Goal: Task Accomplishment & Management: Complete application form

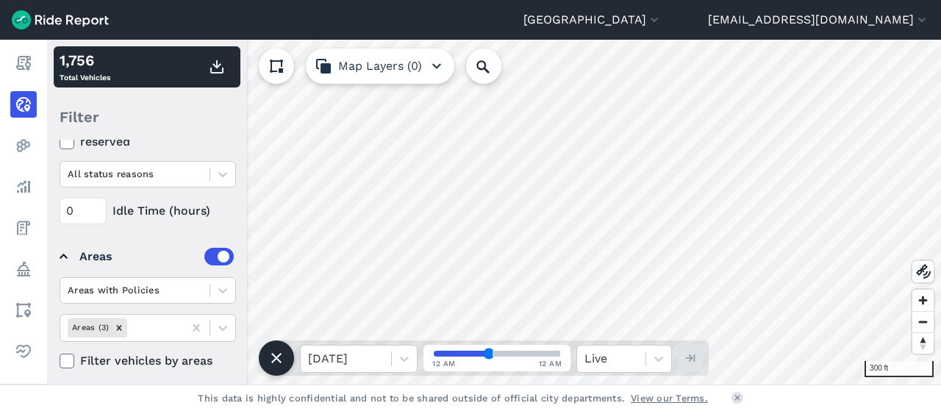
scroll to position [294, 0]
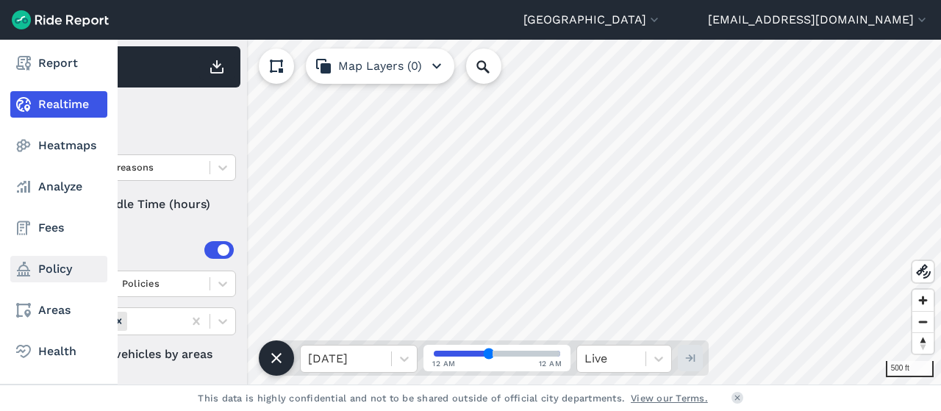
click at [46, 268] on link "Policy" at bounding box center [58, 269] width 97 height 26
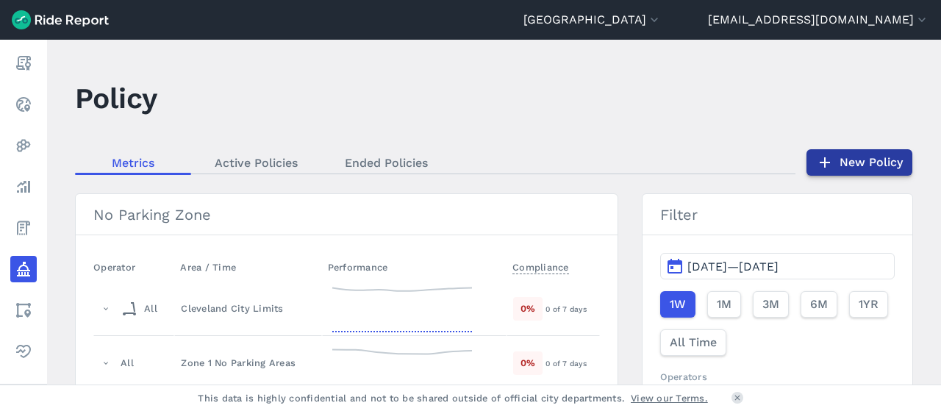
click at [838, 166] on link "New Policy" at bounding box center [860, 162] width 106 height 26
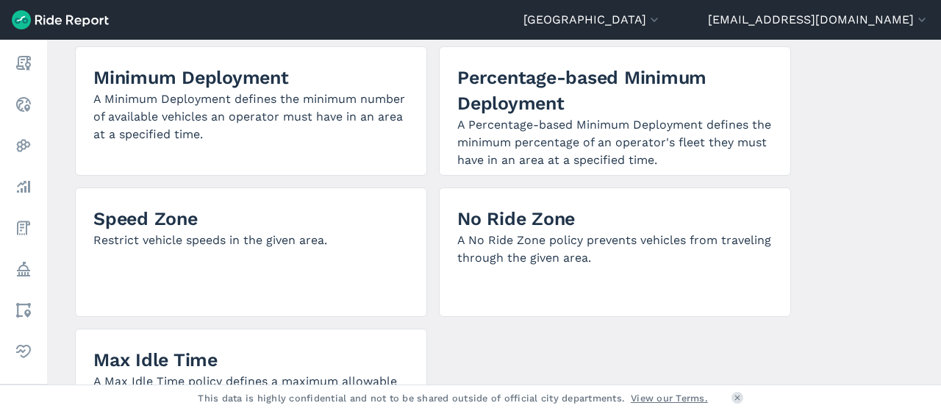
scroll to position [408, 0]
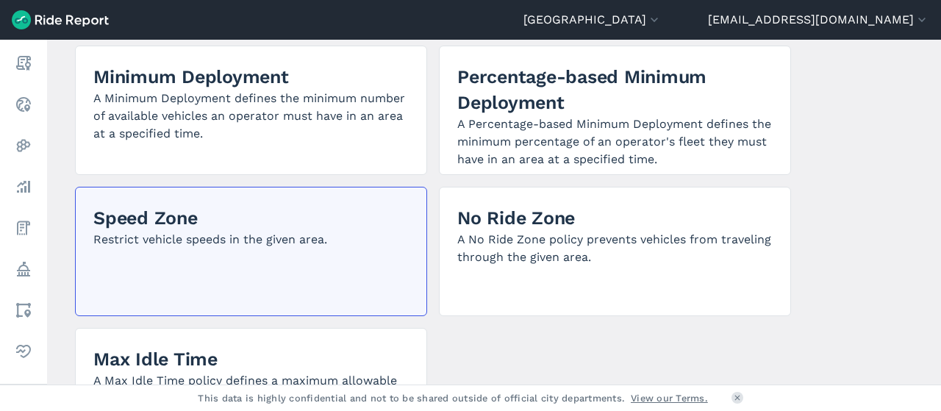
click at [303, 242] on p "Restrict vehicle speeds in the given area." at bounding box center [250, 240] width 315 height 18
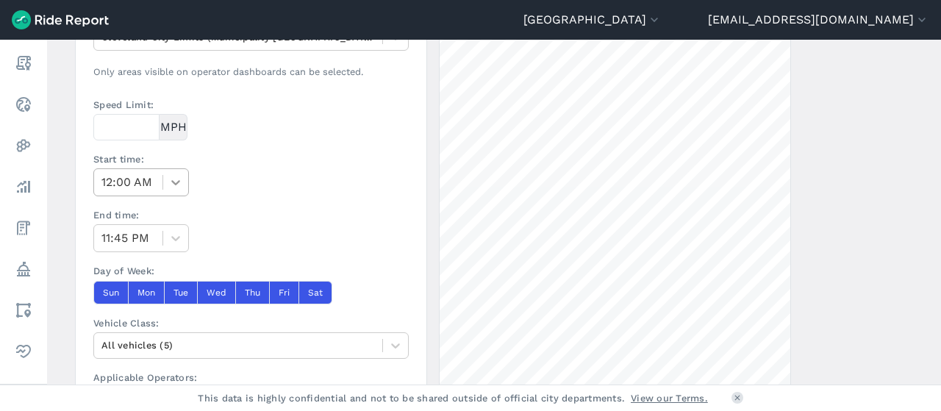
click at [176, 182] on icon at bounding box center [175, 182] width 15 height 15
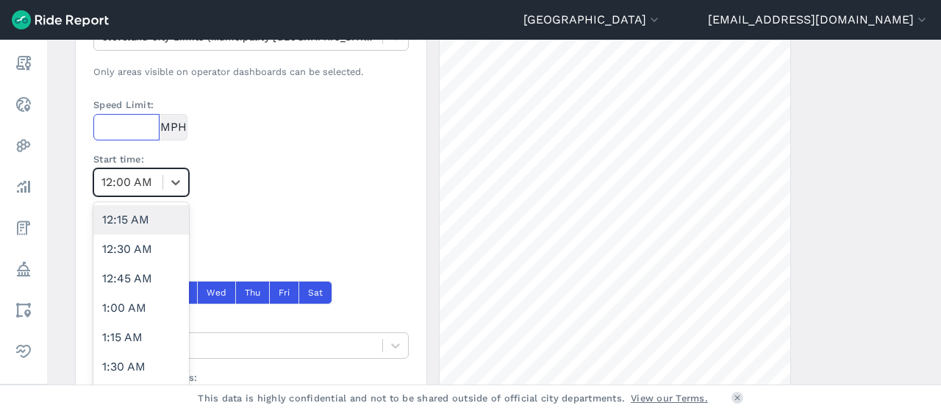
click at [126, 116] on input "Speed Limit:" at bounding box center [126, 127] width 66 height 26
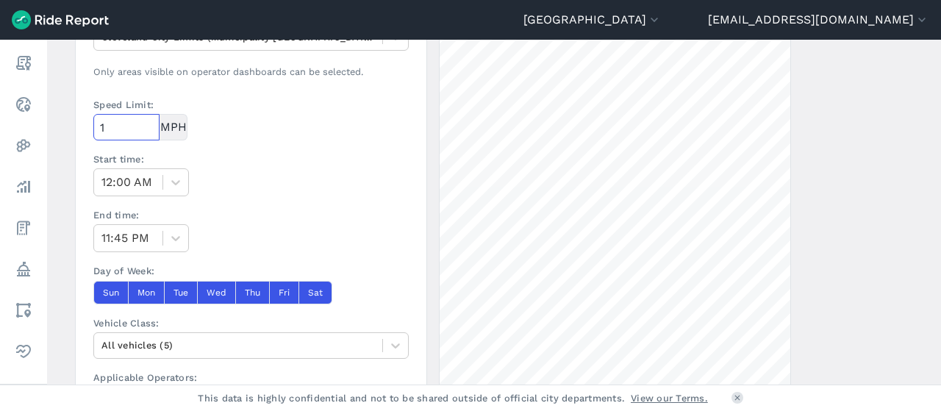
click at [149, 127] on input "1" at bounding box center [126, 127] width 66 height 26
click at [150, 121] on input "2" at bounding box center [126, 127] width 66 height 26
click at [150, 121] on input "3" at bounding box center [126, 127] width 66 height 26
click at [150, 121] on input "4" at bounding box center [126, 127] width 66 height 26
click at [150, 121] on input "5" at bounding box center [126, 127] width 66 height 26
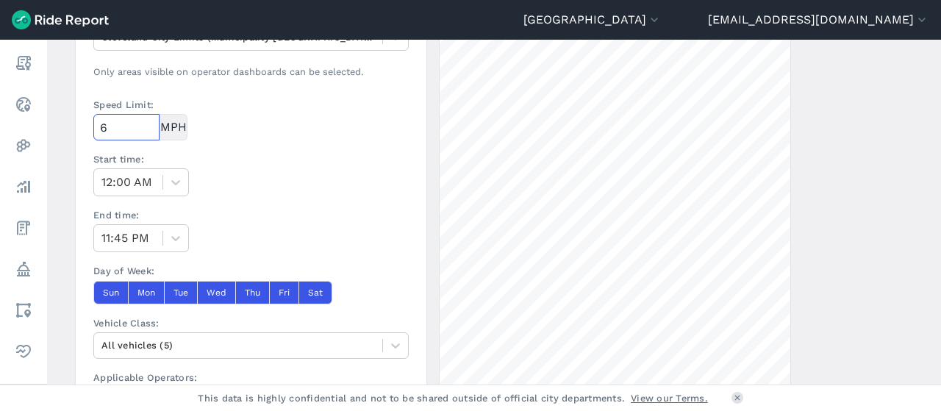
click at [150, 121] on input "6" at bounding box center [126, 127] width 66 height 26
click at [150, 121] on input "7" at bounding box center [126, 127] width 66 height 26
type input "6"
click at [149, 129] on input "6" at bounding box center [126, 127] width 66 height 26
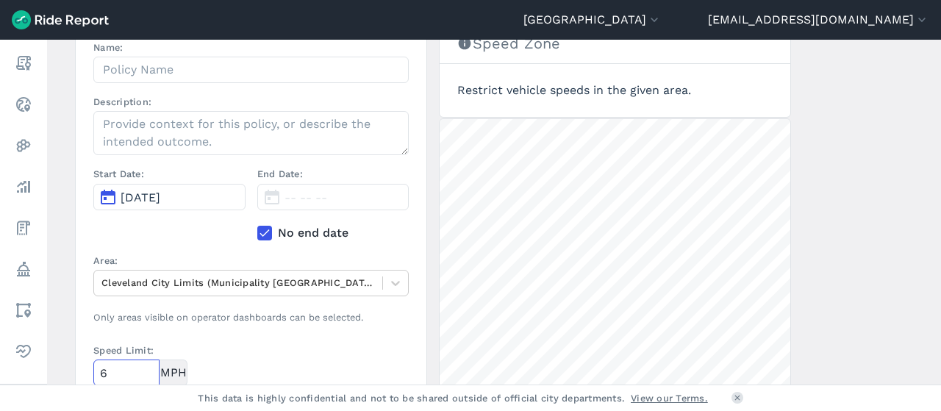
scroll to position [157, 0]
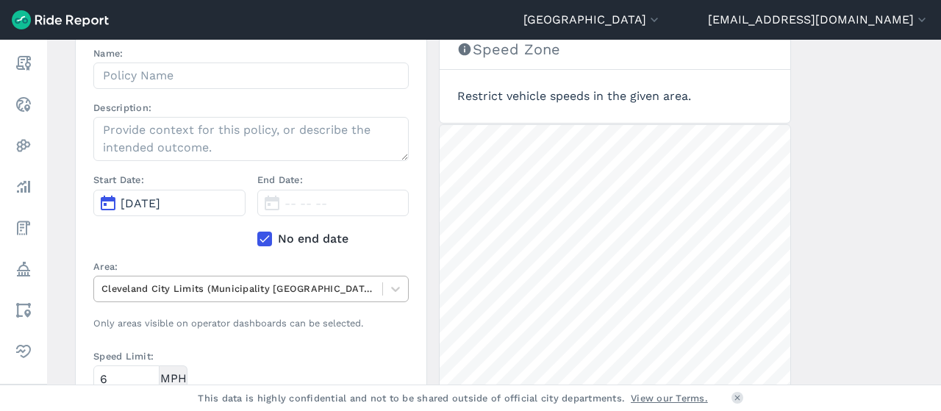
click at [251, 277] on div "Cleveland City Limits (Municipality [GEOGRAPHIC_DATA])" at bounding box center [238, 288] width 288 height 23
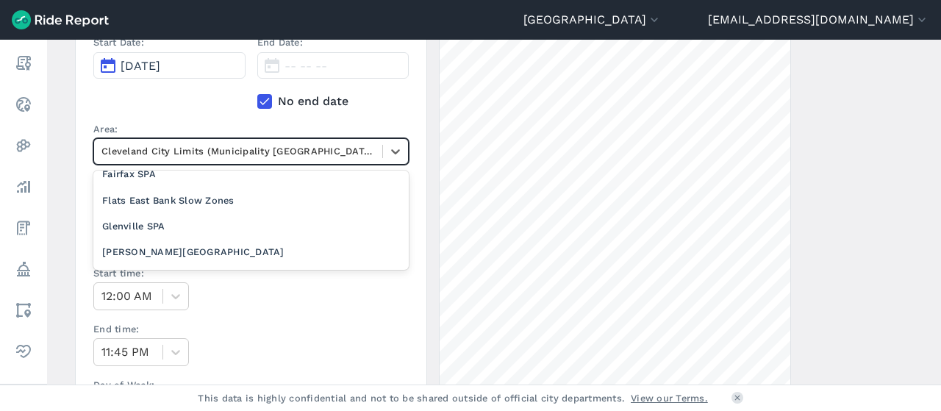
scroll to position [470, 0]
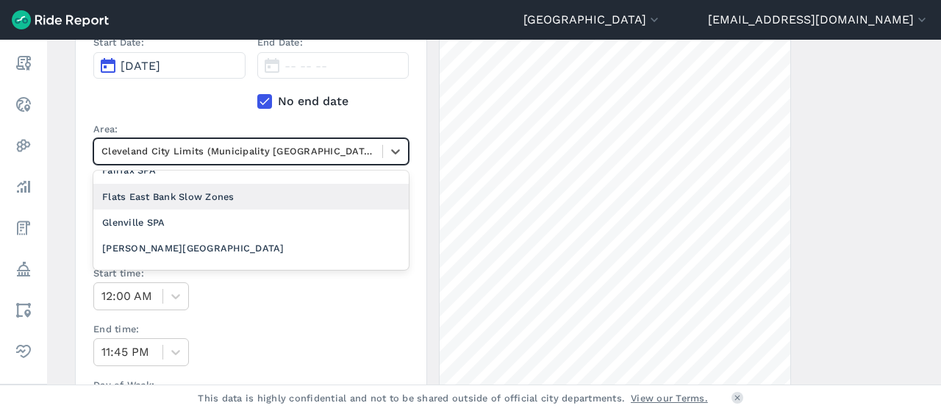
click at [176, 186] on div "Flats East Bank Slow Zones" at bounding box center [250, 197] width 315 height 26
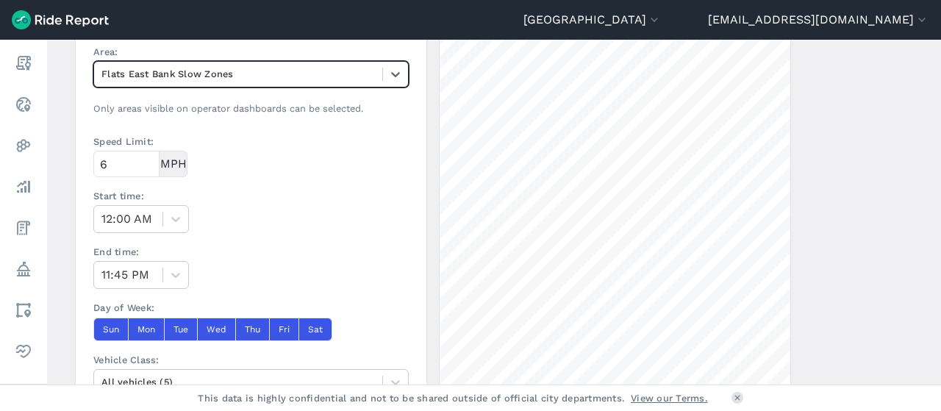
scroll to position [407, 0]
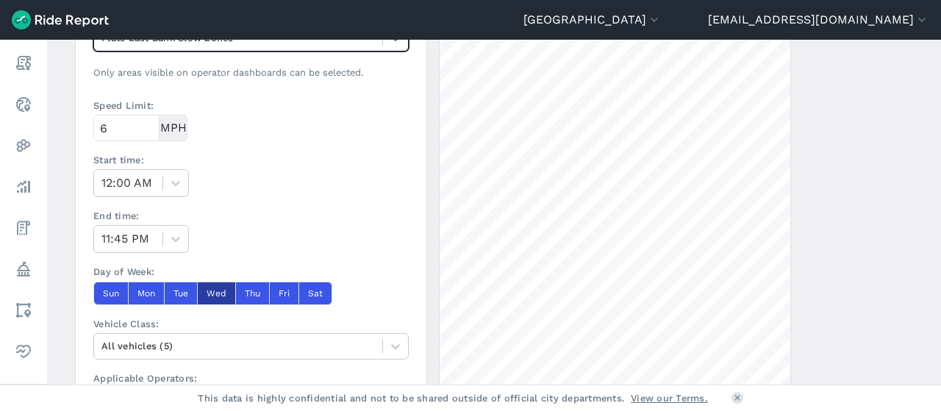
click at [215, 293] on button "Wed" at bounding box center [216, 294] width 38 height 24
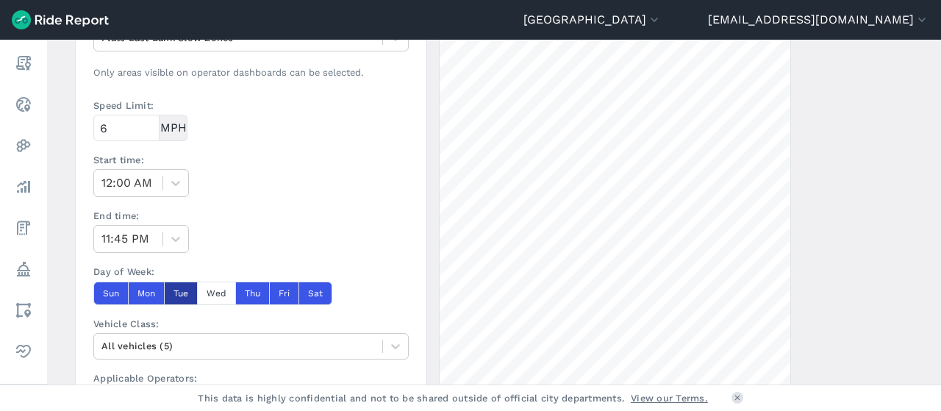
click at [175, 292] on button "Tue" at bounding box center [180, 294] width 33 height 24
click at [137, 290] on button "Mon" at bounding box center [146, 294] width 36 height 24
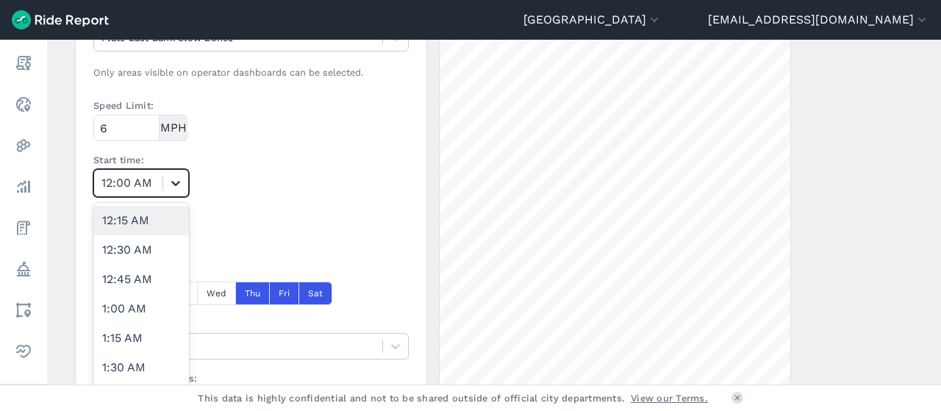
click at [171, 178] on icon at bounding box center [175, 183] width 15 height 15
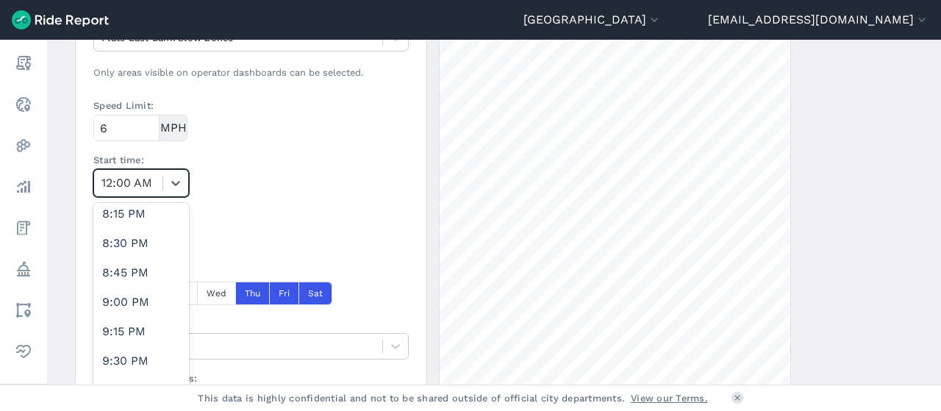
scroll to position [2362, 0]
click at [125, 295] on div "9:00 PM" at bounding box center [141, 299] width 96 height 29
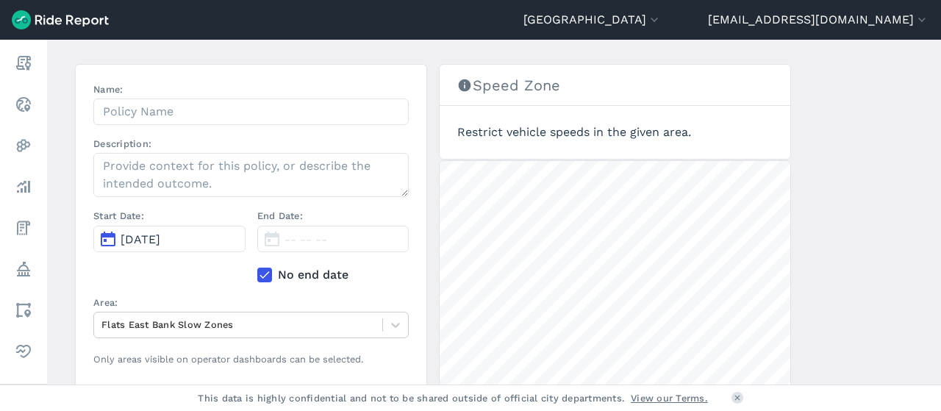
scroll to position [107, 0]
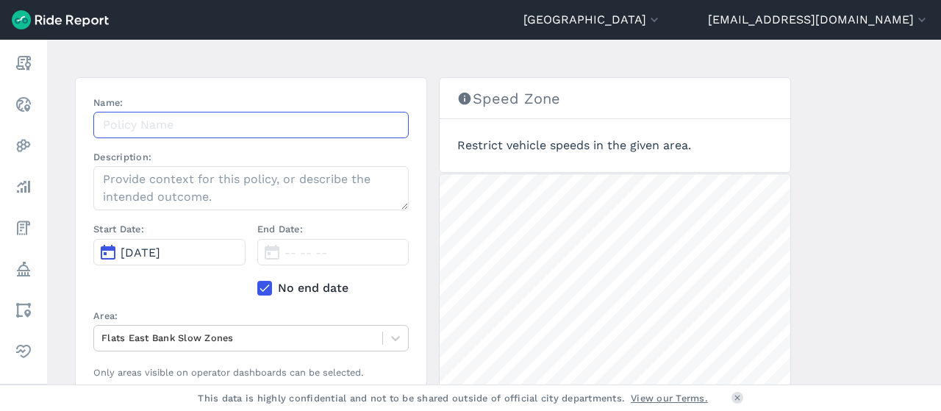
click at [263, 126] on input "Name:" at bounding box center [250, 125] width 315 height 26
type input "Flats East Bank Slow Zones - W 11th and W 10th"
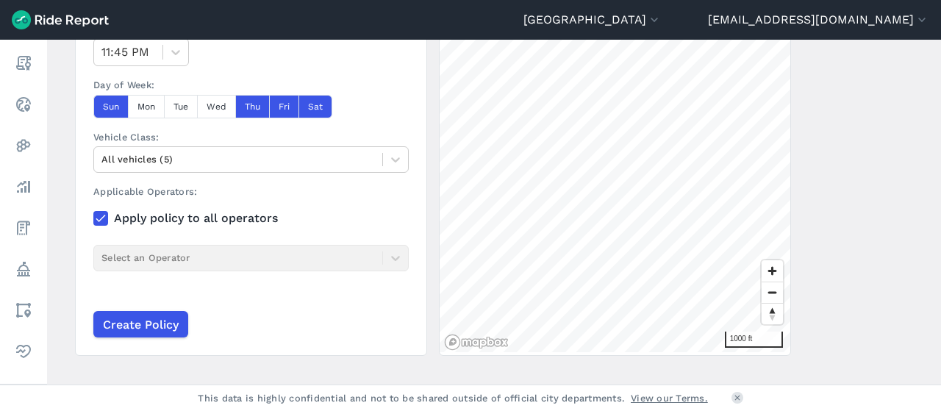
scroll to position [596, 0]
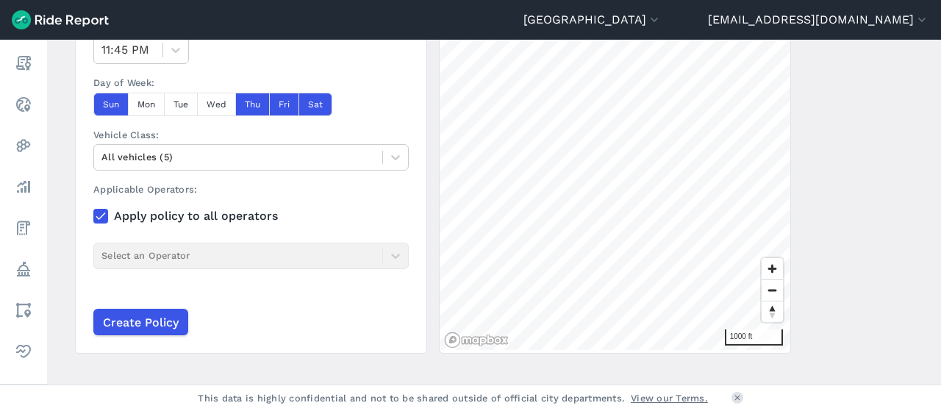
click at [174, 258] on div "Applicable Operators: Apply policy to all operators Select an Operator" at bounding box center [250, 239] width 315 height 115
click at [141, 321] on input "Create Policy" at bounding box center [140, 322] width 95 height 26
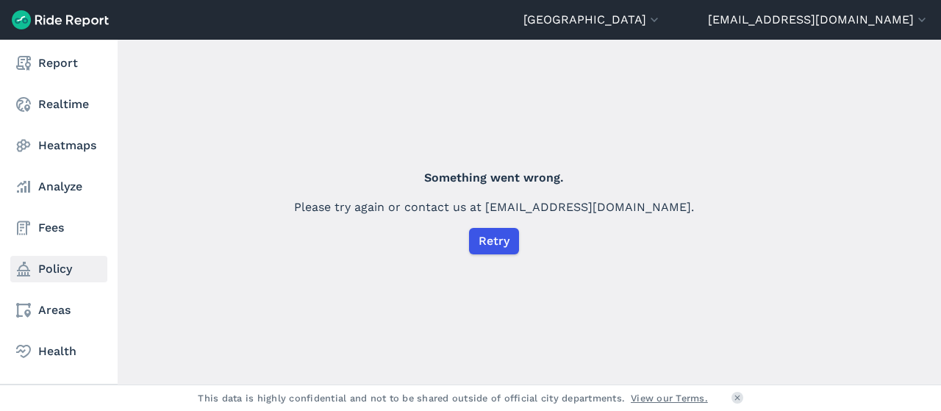
click at [86, 274] on link "Policy" at bounding box center [58, 269] width 97 height 26
click at [49, 271] on link "Policy" at bounding box center [58, 269] width 97 height 26
click at [22, 274] on use at bounding box center [23, 269] width 13 height 15
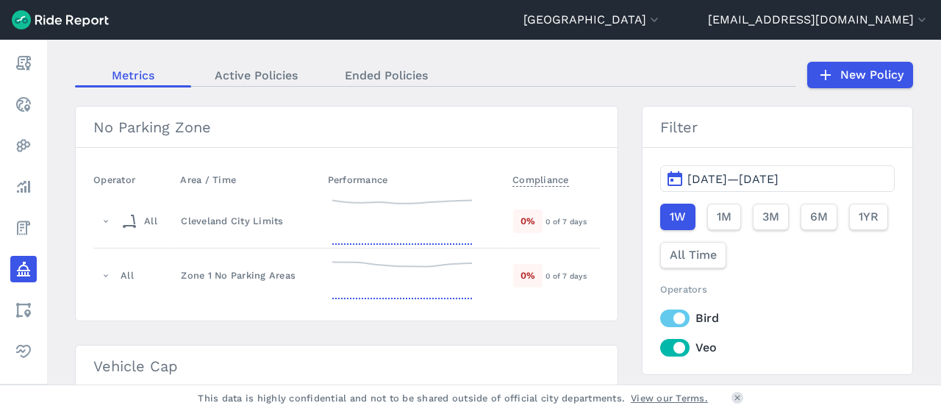
scroll to position [88, 0]
click at [852, 79] on link "New Policy" at bounding box center [860, 74] width 106 height 26
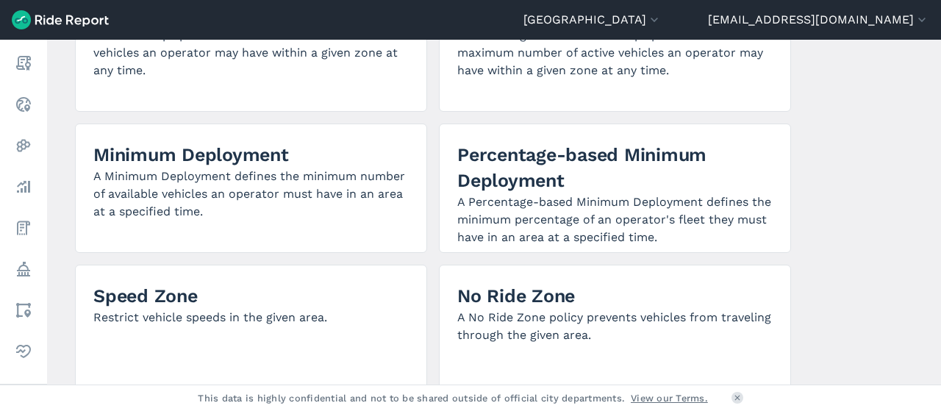
scroll to position [469, 0]
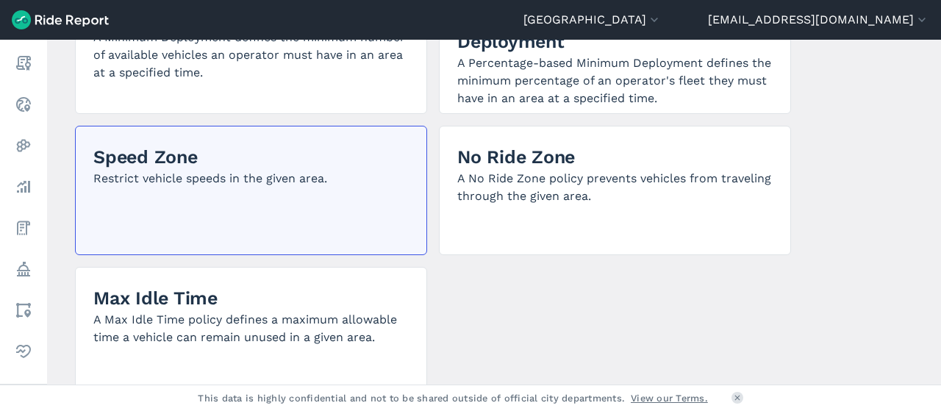
click at [303, 196] on div "Speed Zone Restrict vehicle speeds in the given area." at bounding box center [251, 190] width 352 height 129
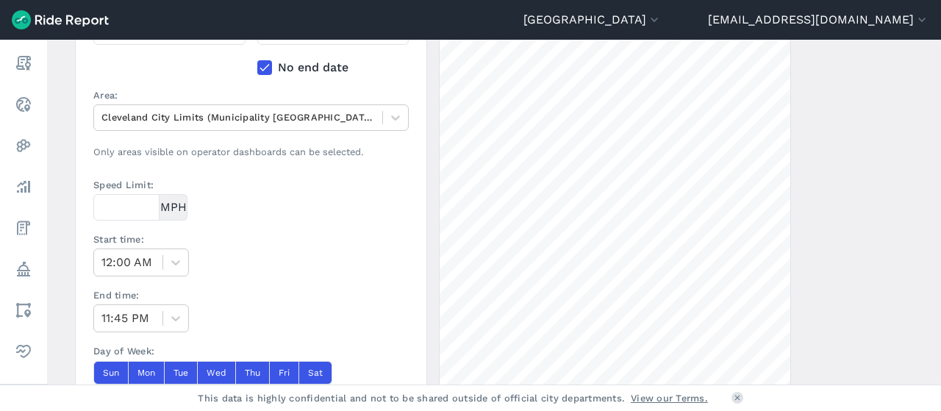
scroll to position [323, 0]
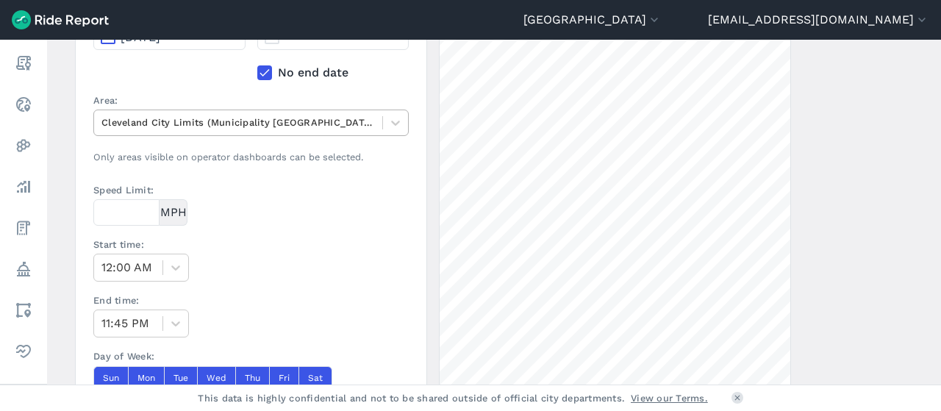
click at [239, 124] on div at bounding box center [238, 122] width 274 height 17
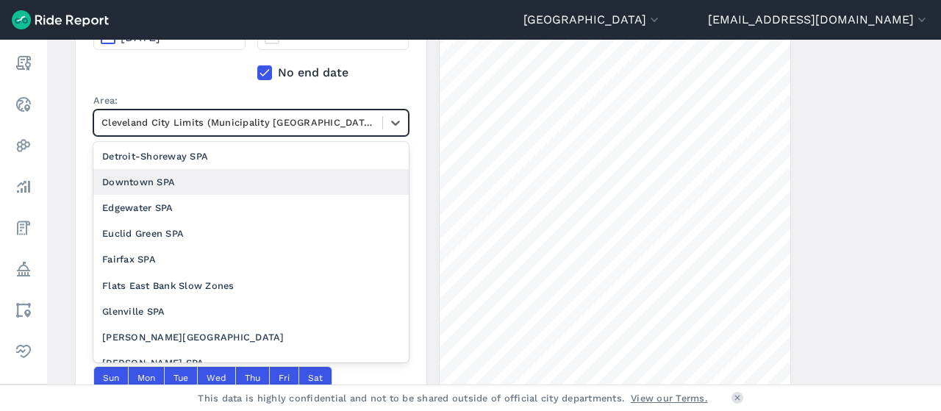
scroll to position [365, 0]
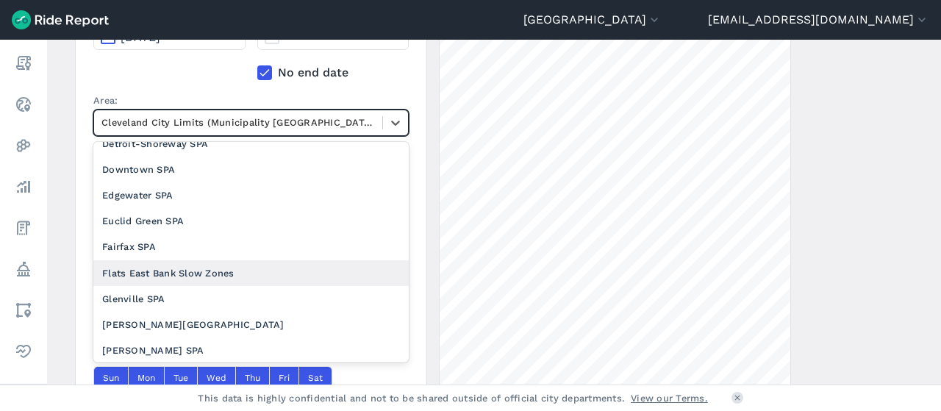
click at [150, 271] on div "Flats East Bank Slow Zones" at bounding box center [250, 273] width 315 height 26
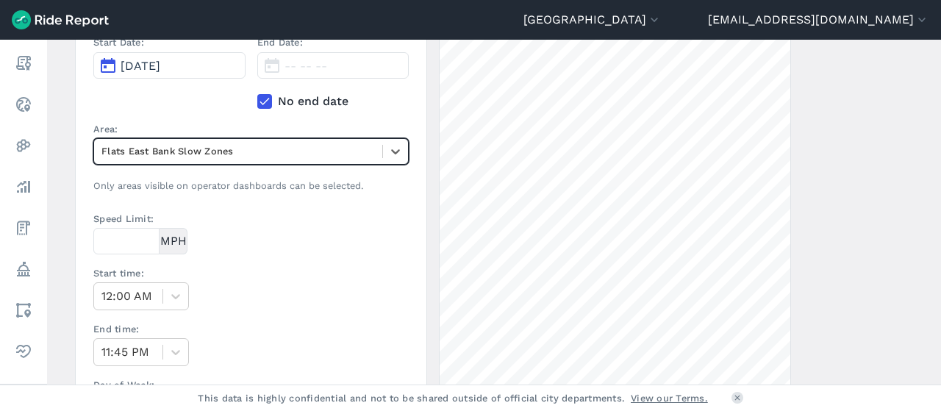
scroll to position [295, 0]
click at [126, 236] on input "Speed Limit:" at bounding box center [126, 240] width 66 height 26
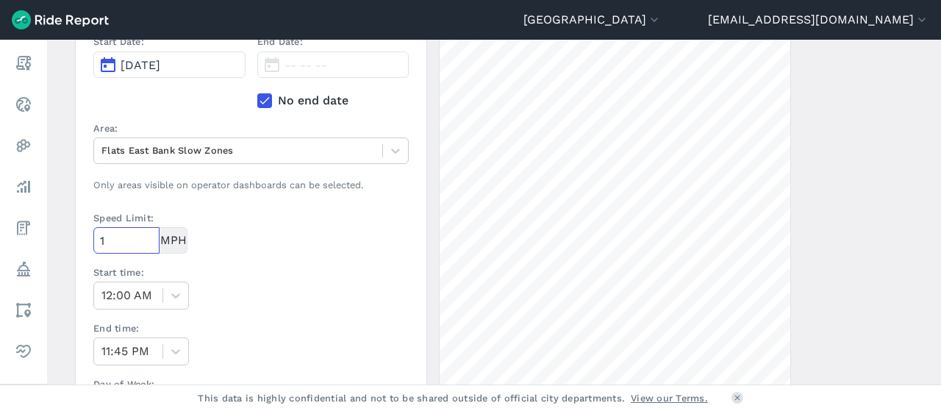
click at [149, 235] on input "1" at bounding box center [126, 240] width 66 height 26
click at [149, 235] on input "2" at bounding box center [126, 240] width 66 height 26
click at [149, 235] on input "3" at bounding box center [126, 240] width 66 height 26
click at [149, 235] on input "4" at bounding box center [126, 240] width 66 height 26
click at [149, 235] on input "5" at bounding box center [126, 240] width 66 height 26
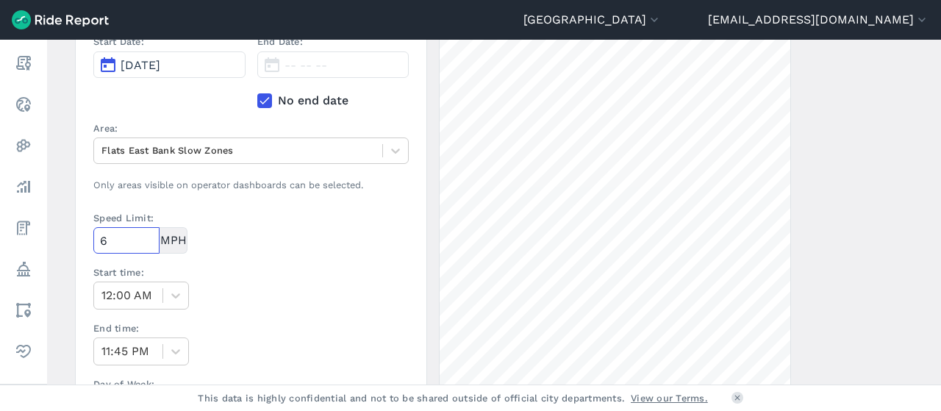
click at [149, 235] on input "6" at bounding box center [126, 240] width 66 height 26
type input "7"
click at [149, 235] on input "7" at bounding box center [126, 240] width 66 height 26
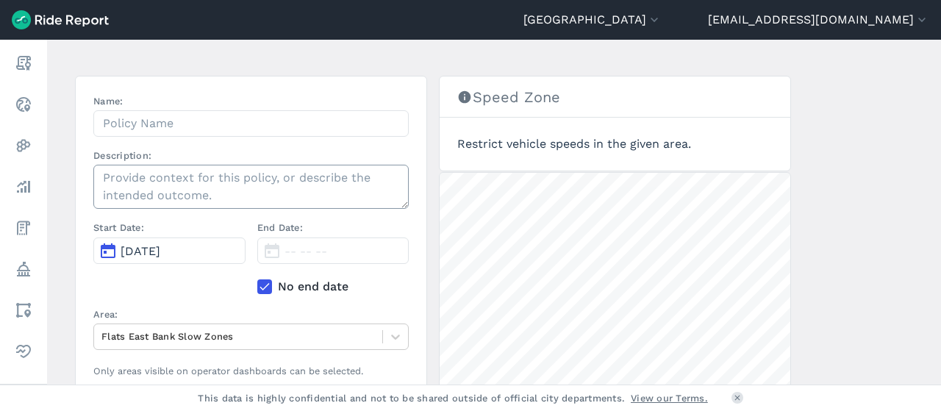
scroll to position [108, 0]
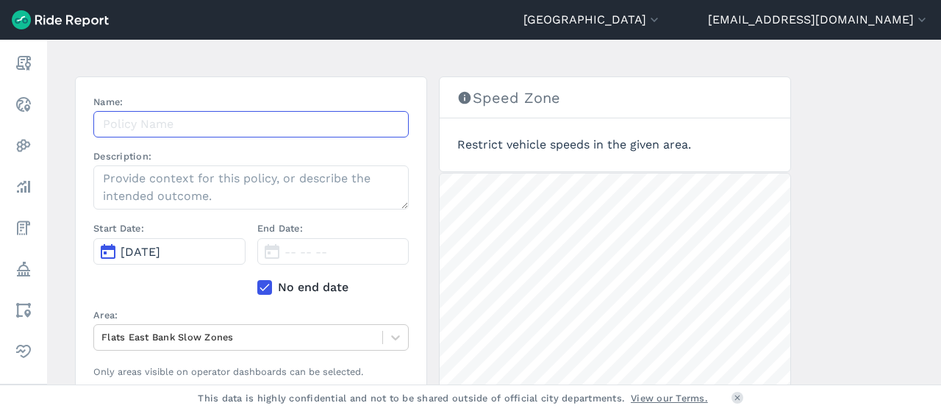
drag, startPoint x: 160, startPoint y: 121, endPoint x: 135, endPoint y: 129, distance: 25.4
click at [135, 129] on input "Name:" at bounding box center [250, 124] width 315 height 26
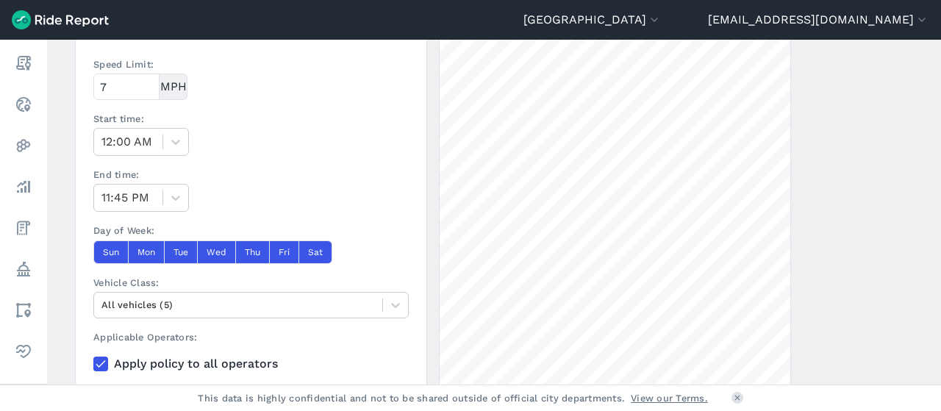
scroll to position [451, 0]
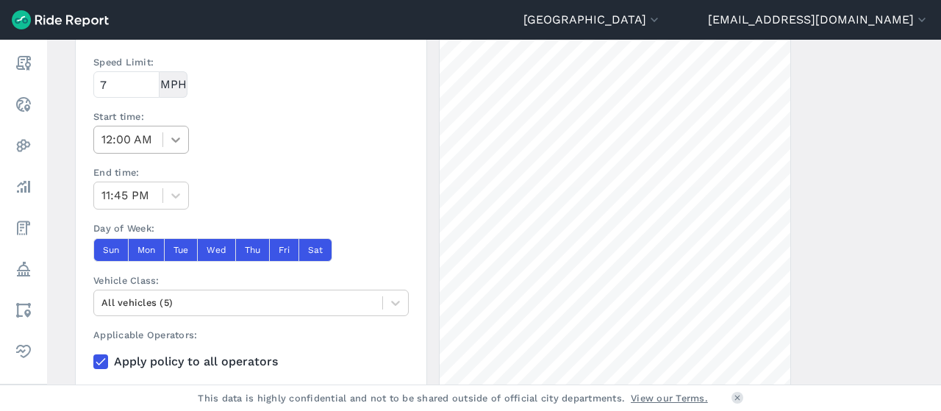
type input "Flats East Bank Slow Zones - W 11th and W 10th"
click at [177, 127] on div at bounding box center [175, 139] width 25 height 25
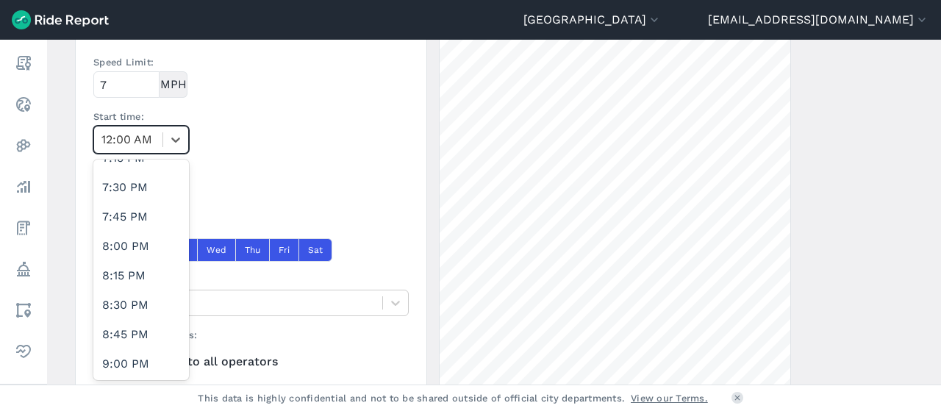
scroll to position [2282, 0]
click at [115, 340] on div "9:00 PM" at bounding box center [141, 335] width 96 height 29
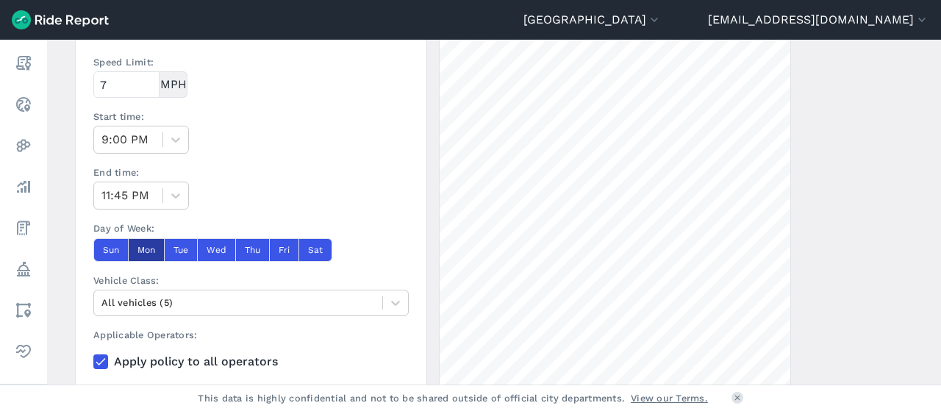
click at [156, 243] on button "Mon" at bounding box center [146, 250] width 36 height 24
click at [178, 246] on button "Tue" at bounding box center [180, 250] width 33 height 24
click at [214, 246] on button "Wed" at bounding box center [216, 250] width 38 height 24
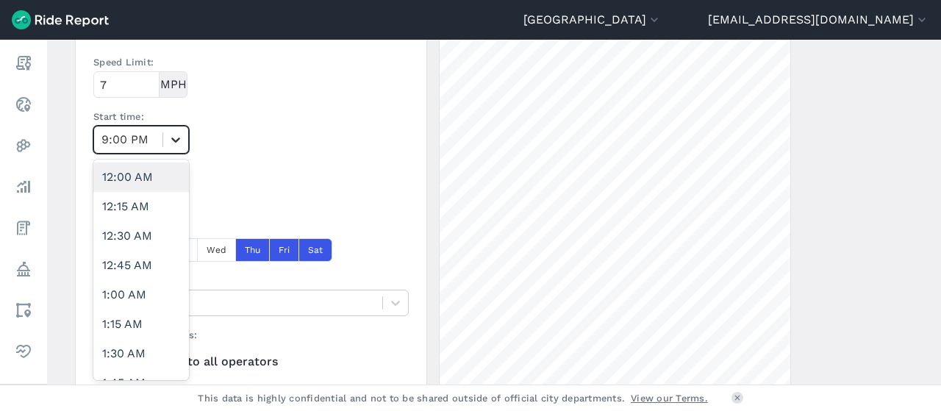
click at [168, 140] on icon at bounding box center [175, 139] width 15 height 15
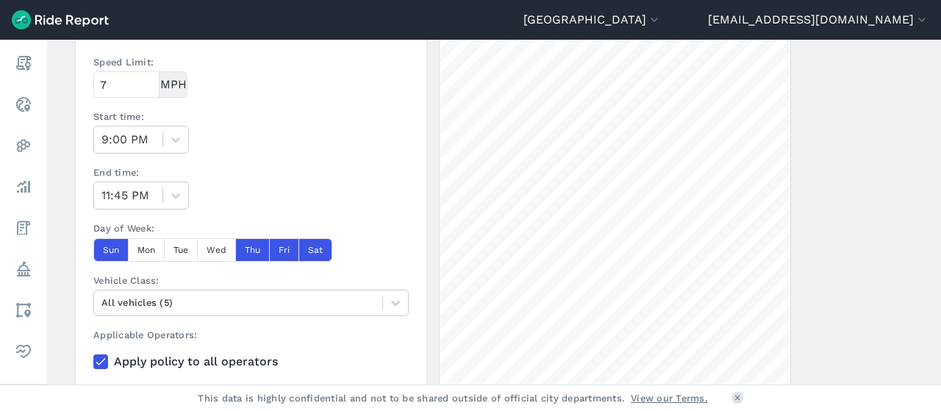
click at [261, 150] on div "Start time: 9:00 PM" at bounding box center [250, 132] width 315 height 44
click at [166, 184] on div at bounding box center [175, 195] width 25 height 25
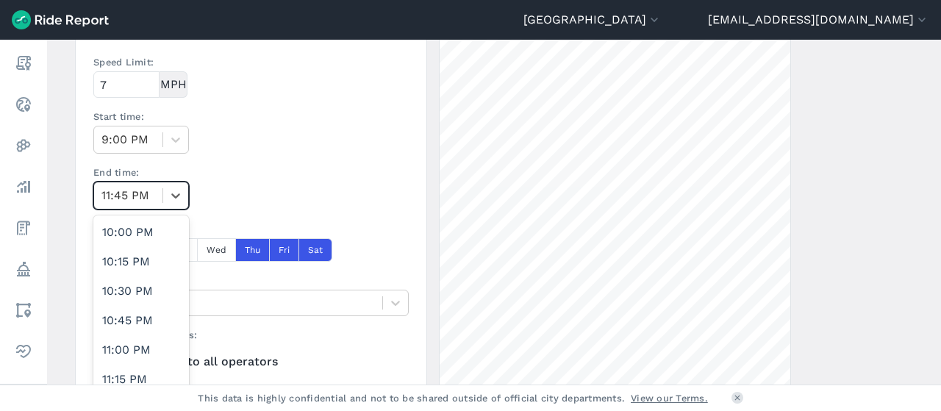
scroll to position [2607, 0]
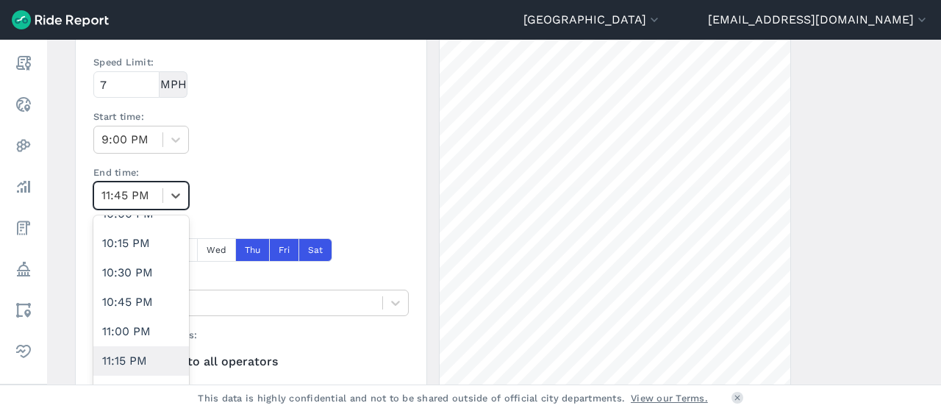
click at [122, 353] on div "11:15 PM" at bounding box center [141, 360] width 96 height 29
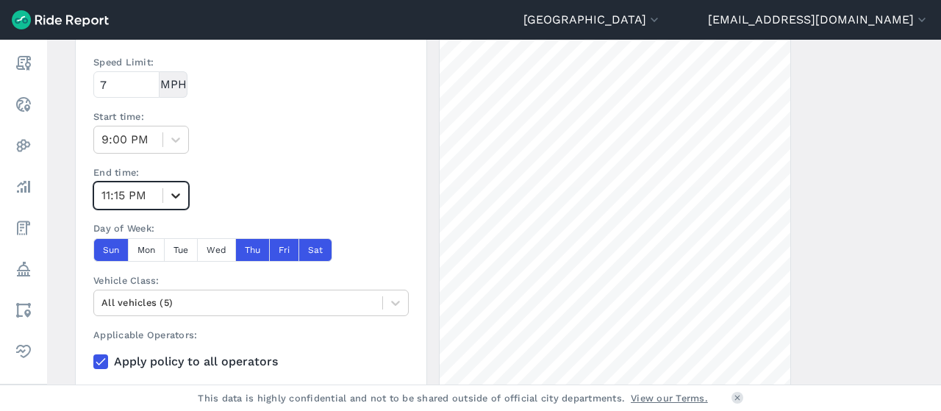
click at [179, 189] on icon at bounding box center [175, 195] width 15 height 15
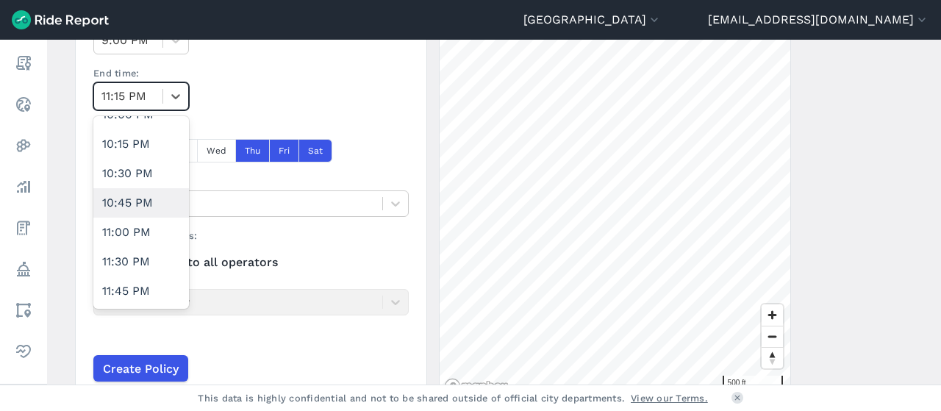
scroll to position [554, 0]
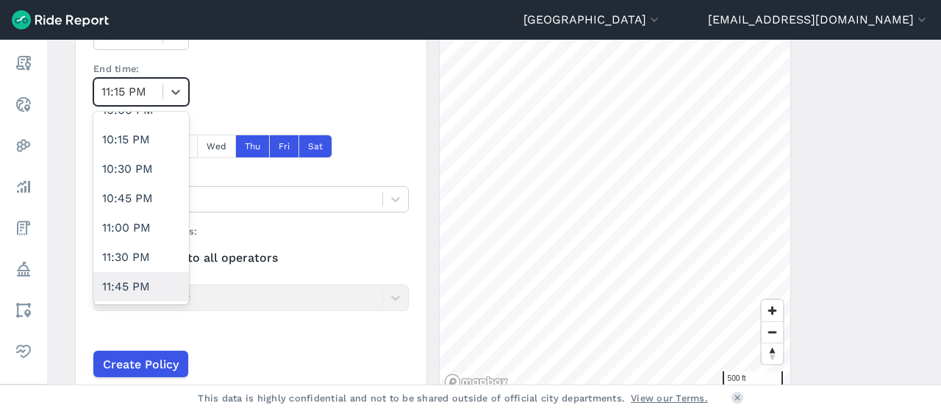
click at [140, 279] on div "11:45 PM" at bounding box center [141, 286] width 96 height 29
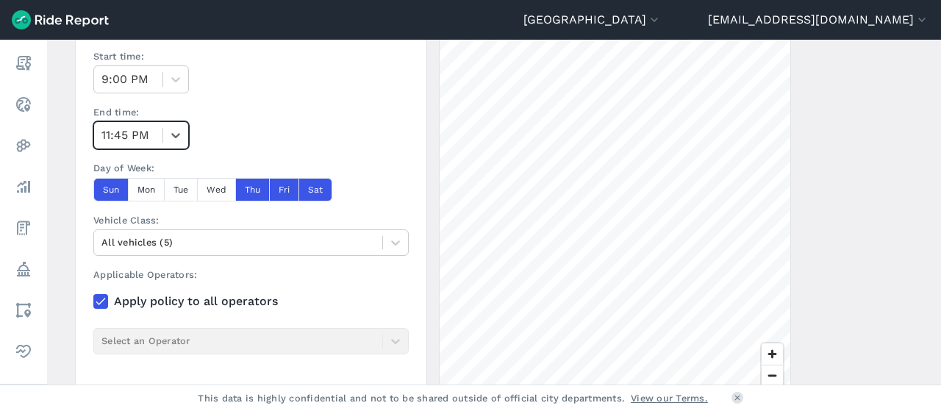
scroll to position [564, 0]
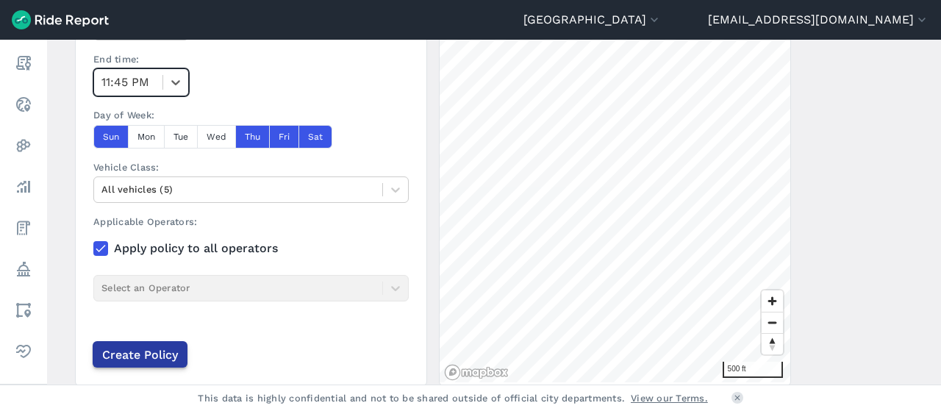
click at [160, 351] on input "Create Policy" at bounding box center [140, 354] width 95 height 26
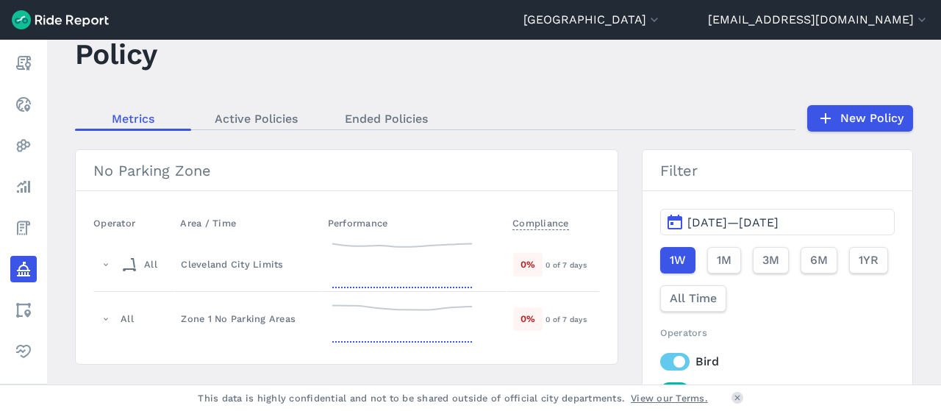
scroll to position [43, 0]
click at [236, 114] on link "Active Policies" at bounding box center [256, 119] width 130 height 22
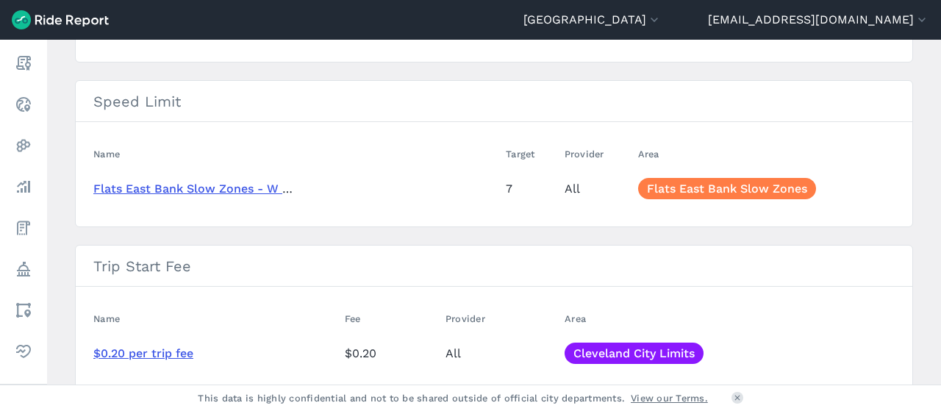
scroll to position [565, 0]
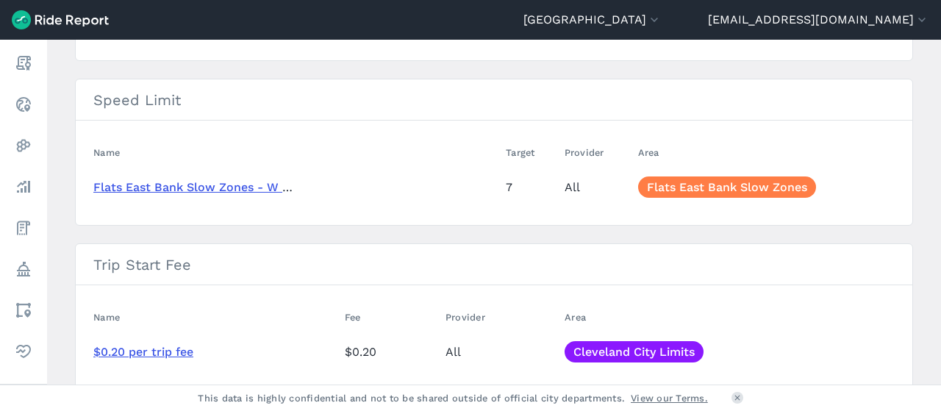
click at [220, 186] on link "Flats East Bank Slow Zones - W 11th and W 10th" at bounding box center [232, 187] width 279 height 14
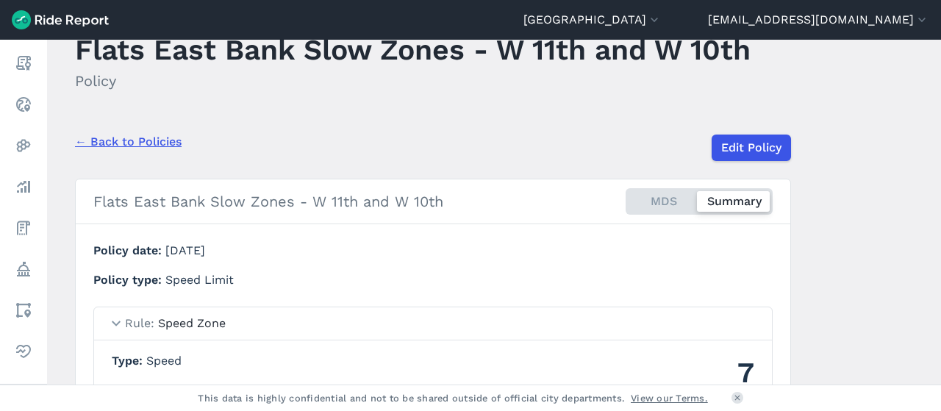
scroll to position [47, 0]
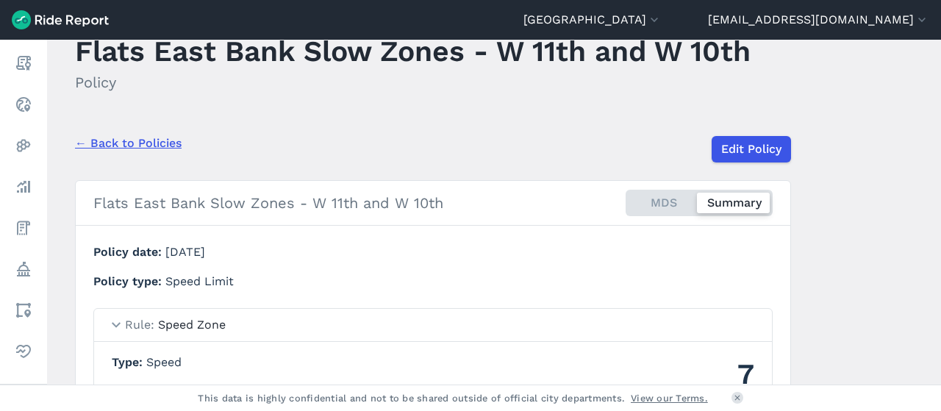
click at [149, 143] on link "← Back to Policies" at bounding box center [128, 144] width 107 height 18
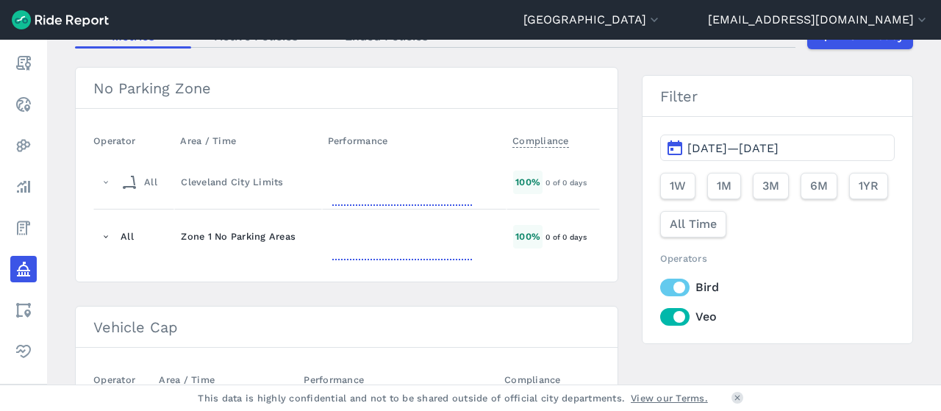
scroll to position [22, 0]
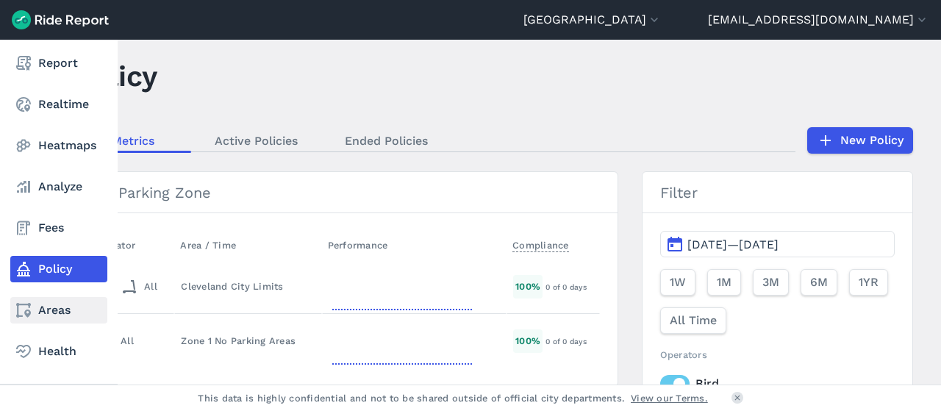
click at [63, 315] on link "Areas" at bounding box center [58, 310] width 97 height 26
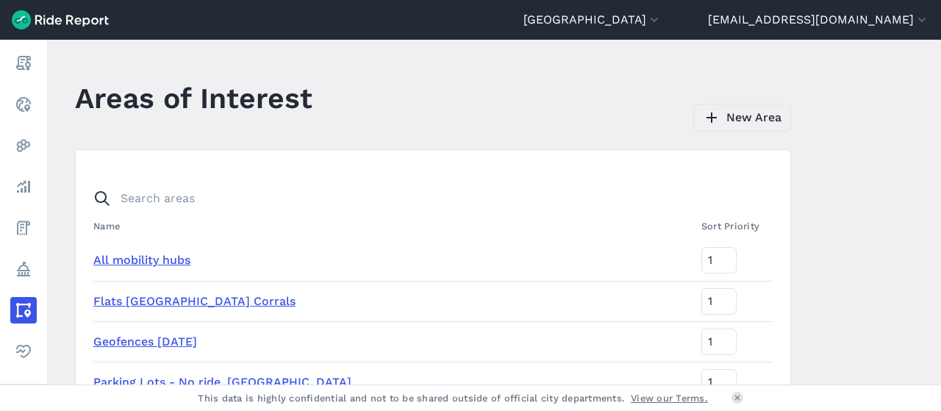
click at [751, 113] on link "New Area" at bounding box center [742, 118] width 98 height 28
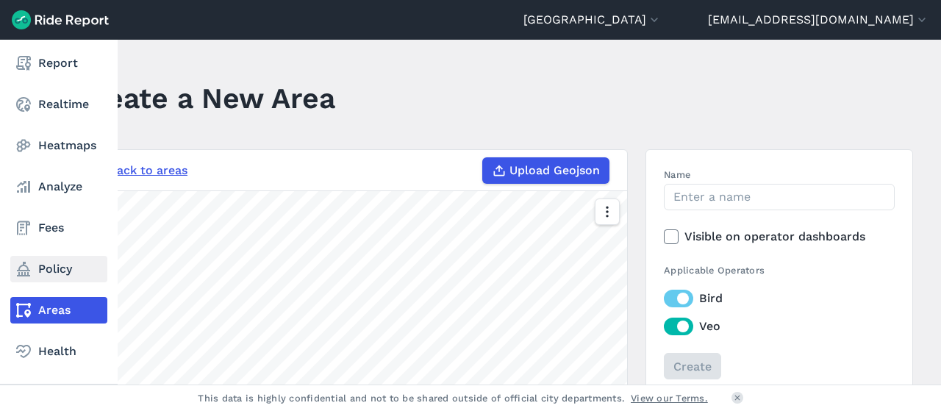
click at [46, 273] on link "Policy" at bounding box center [58, 269] width 97 height 26
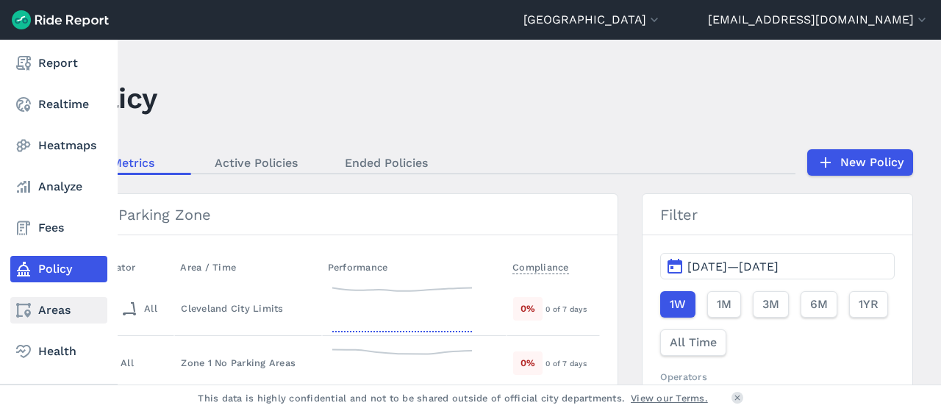
click at [62, 301] on link "Areas" at bounding box center [58, 310] width 97 height 26
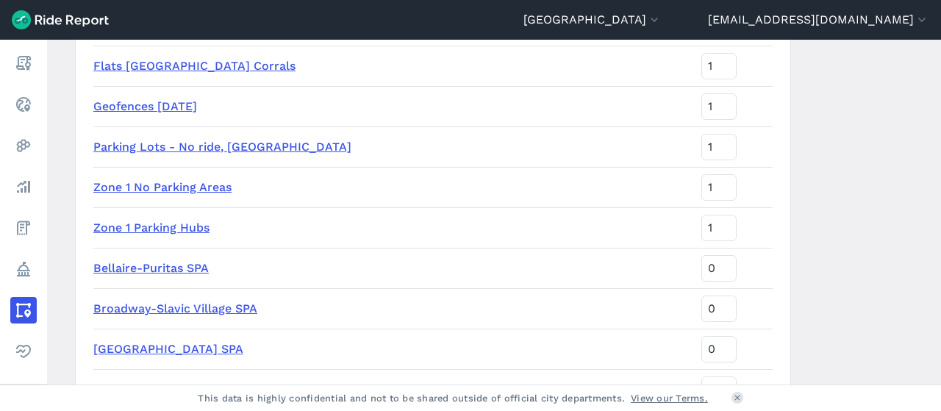
scroll to position [236, 0]
click at [897, 280] on main "Areas of Interest New Area Name Sort Priority All mobility hubs 1 Flats East Ba…" at bounding box center [494, 212] width 894 height 345
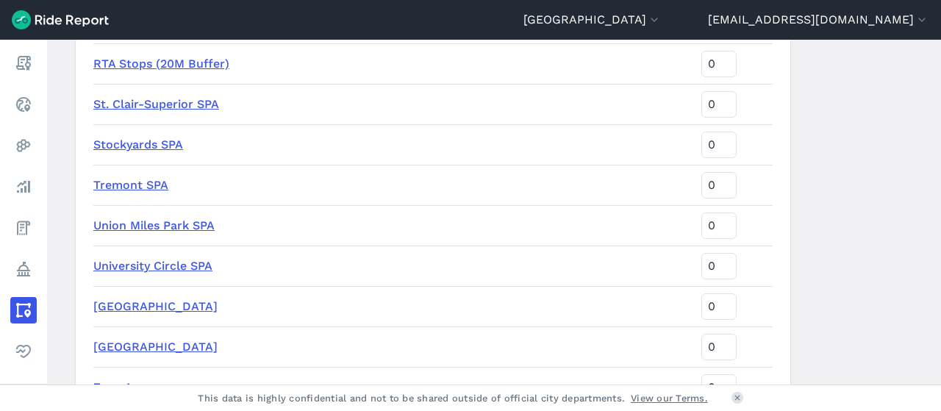
scroll to position [1826, 0]
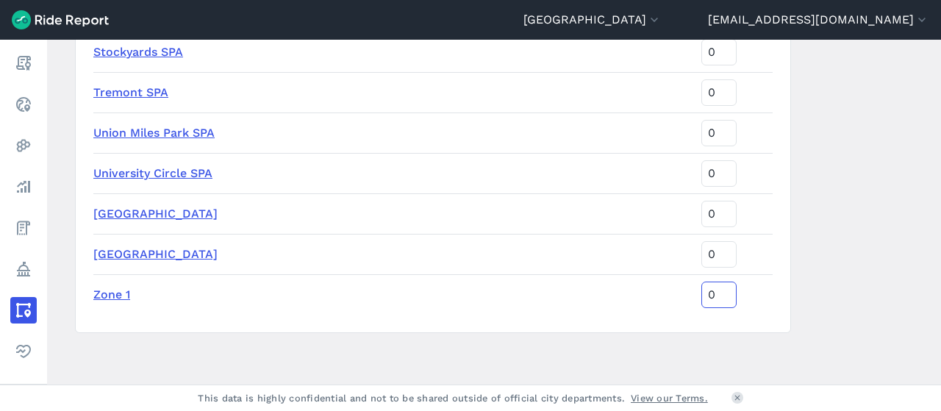
drag, startPoint x: 703, startPoint y: 293, endPoint x: 639, endPoint y: 287, distance: 64.3
click at [639, 287] on tr "Zone 1 0" at bounding box center [432, 294] width 679 height 40
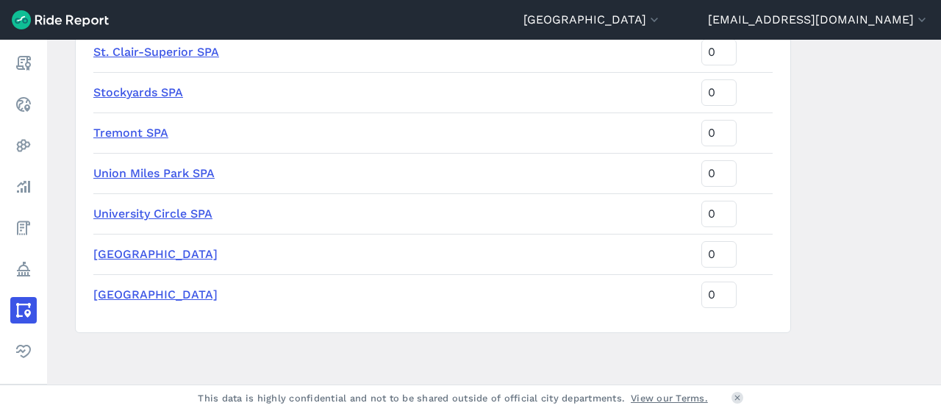
scroll to position [128, 0]
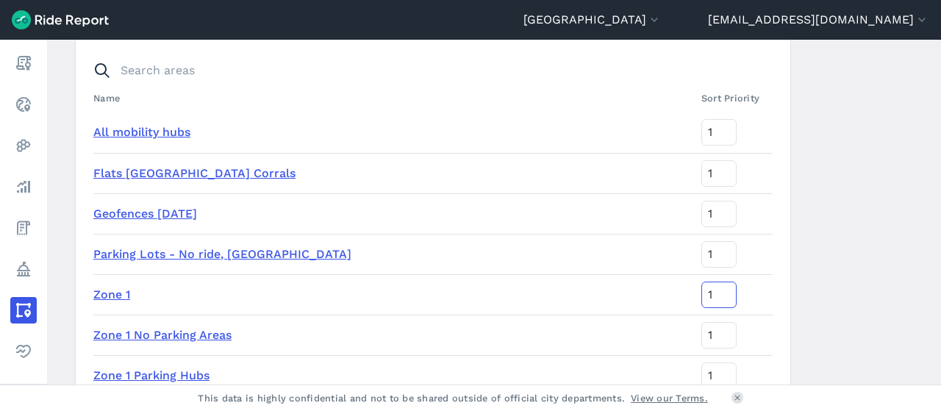
type input "1"
click at [834, 276] on main "Areas of Interest New Area Name Sort Priority All mobility hubs 1 Flats East Ba…" at bounding box center [494, 212] width 894 height 345
drag, startPoint x: 703, startPoint y: 142, endPoint x: 668, endPoint y: 139, distance: 35.4
click at [668, 139] on tr "All mobility hubs 1" at bounding box center [432, 132] width 679 height 40
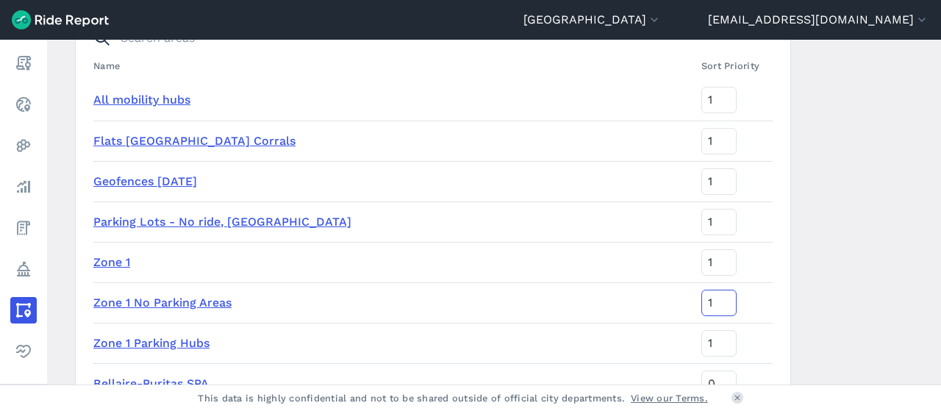
click at [750, 285] on td "1" at bounding box center [734, 302] width 77 height 40
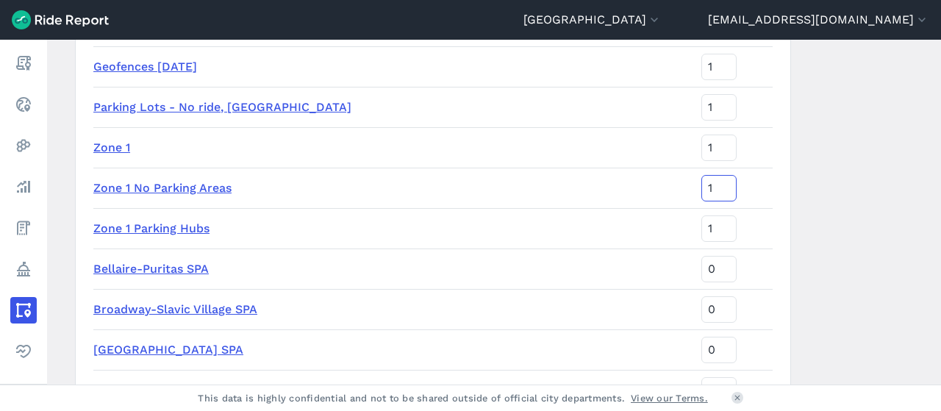
scroll to position [275, 0]
drag, startPoint x: 702, startPoint y: 276, endPoint x: 640, endPoint y: 274, distance: 62.5
click at [640, 274] on tr "Bellaire-Puritas SPA 0" at bounding box center [432, 269] width 679 height 40
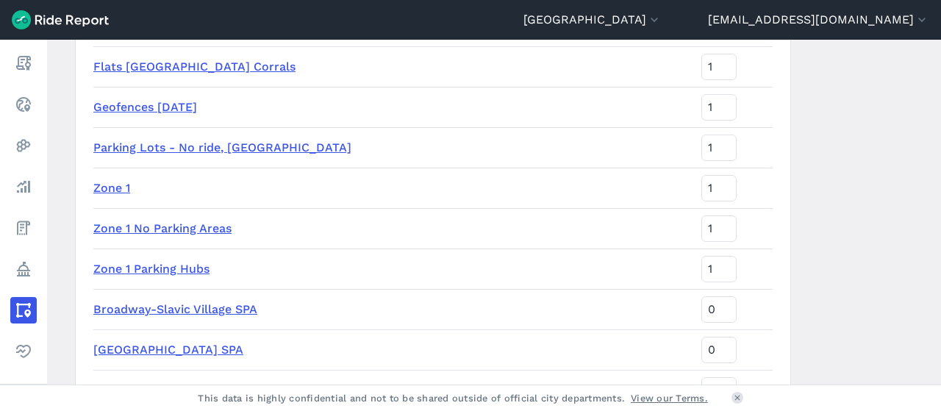
scroll to position [0, 0]
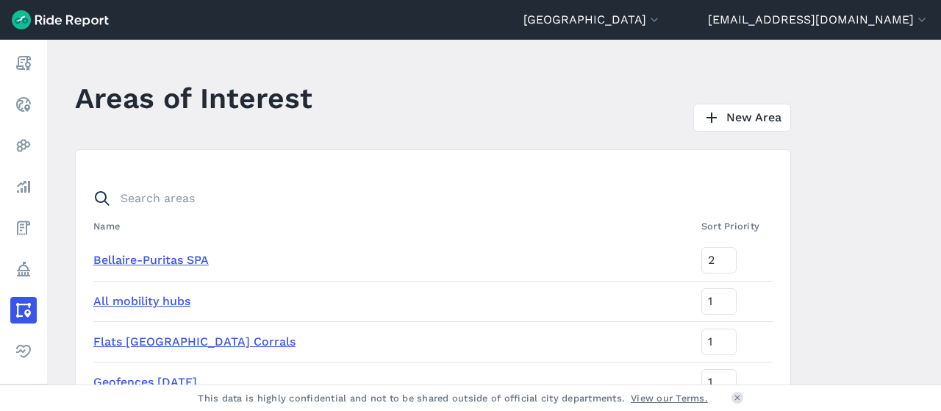
click at [792, 285] on main "Areas of Interest New Area Name Sort Priority Bellaire-Puritas SPA 2 All mobili…" at bounding box center [494, 212] width 894 height 345
type input "3"
click at [707, 252] on input "3" at bounding box center [718, 260] width 35 height 26
click at [821, 298] on main "Areas of Interest New Area Name Sort Priority Bellaire-Puritas SPA 3 All mobili…" at bounding box center [494, 212] width 894 height 345
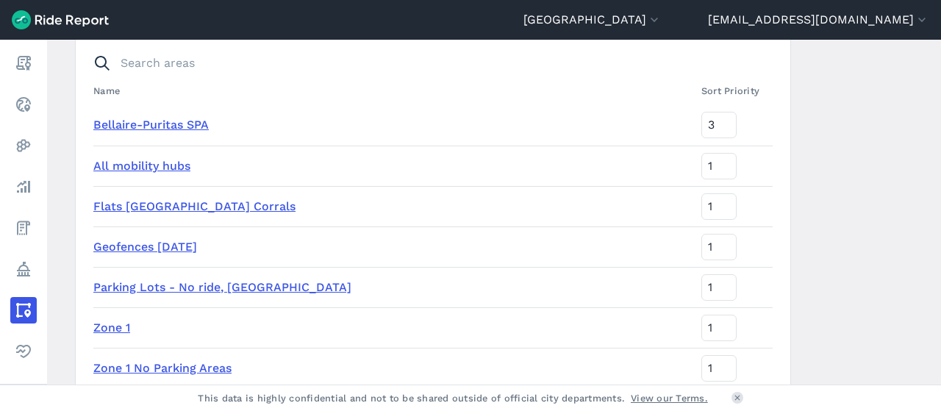
scroll to position [213, 0]
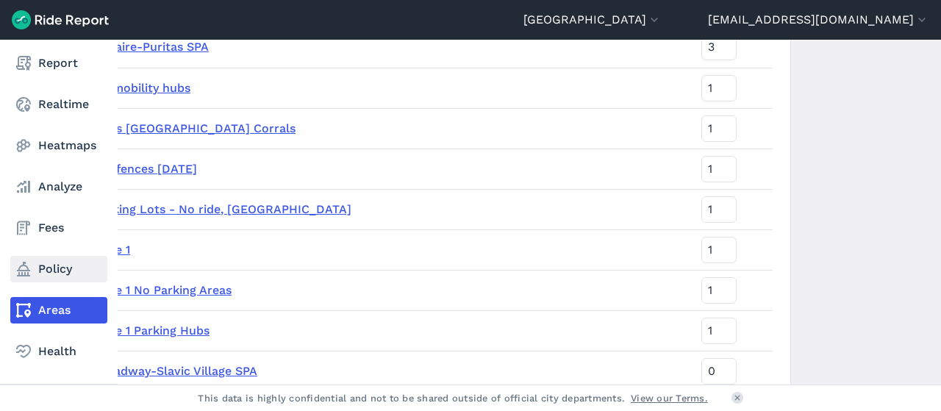
click at [30, 267] on icon at bounding box center [24, 269] width 18 height 18
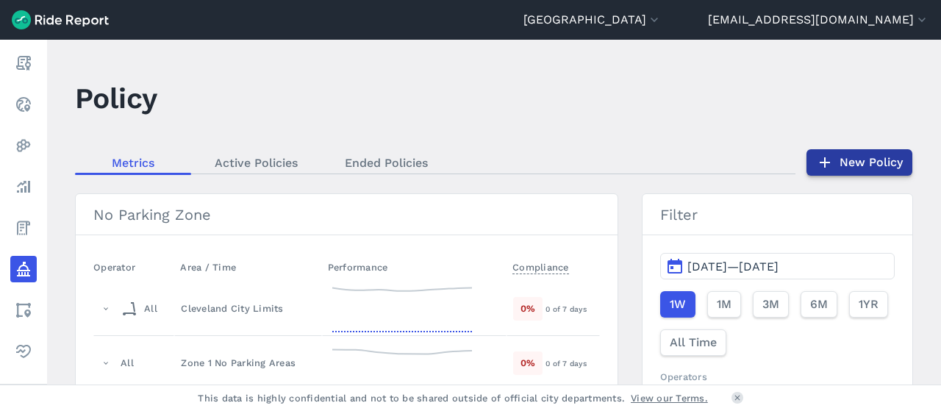
click at [835, 162] on link "New Policy" at bounding box center [860, 162] width 106 height 26
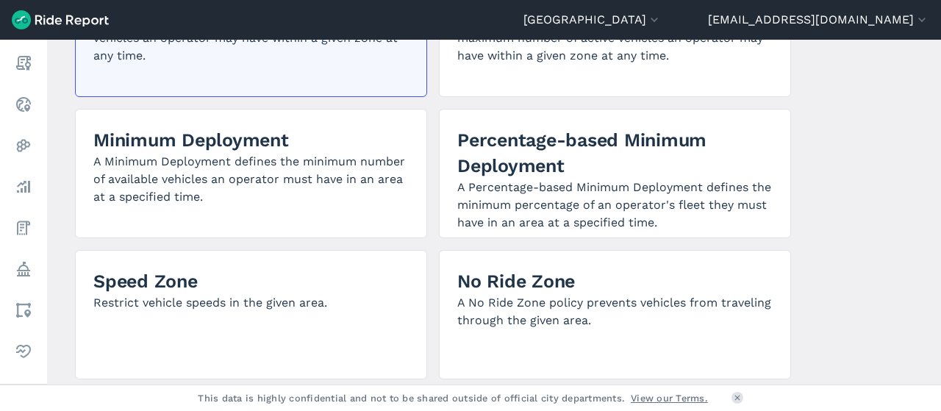
scroll to position [346, 0]
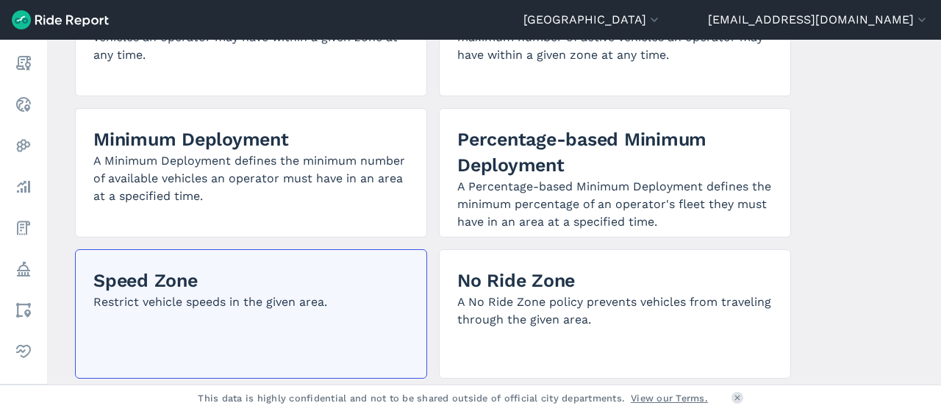
click at [235, 264] on div "Speed Zone Restrict vehicle speeds in the given area." at bounding box center [251, 313] width 352 height 129
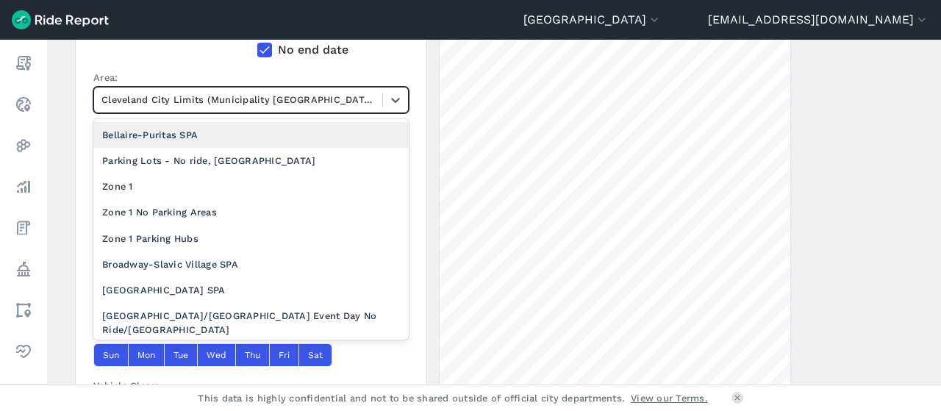
click at [285, 96] on div at bounding box center [238, 99] width 274 height 17
click at [379, 64] on div "End Date: -- -- -- No end date" at bounding box center [333, 27] width 152 height 86
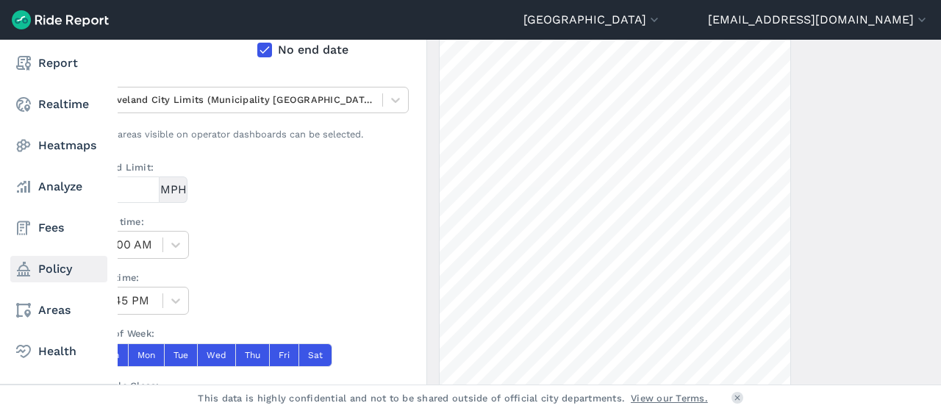
click at [62, 265] on link "Policy" at bounding box center [58, 269] width 97 height 26
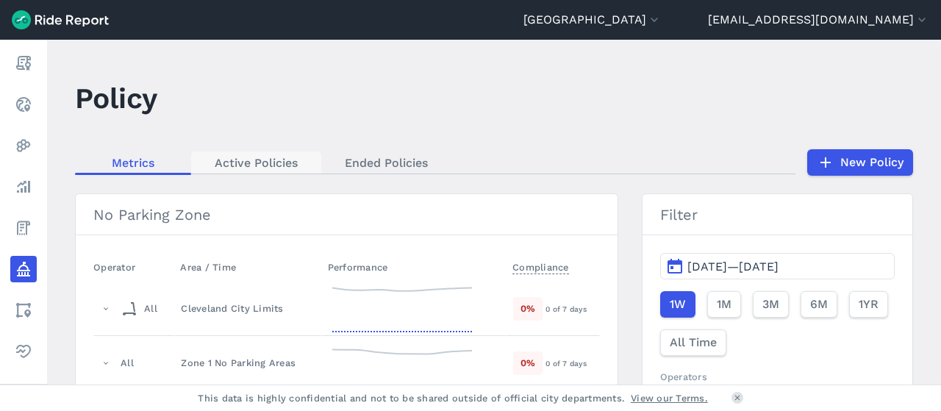
click at [271, 164] on link "Active Policies" at bounding box center [256, 162] width 130 height 22
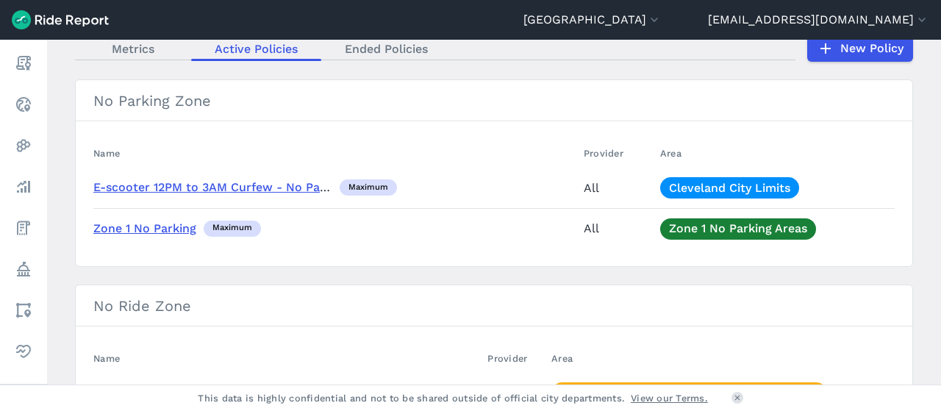
scroll to position [234, 0]
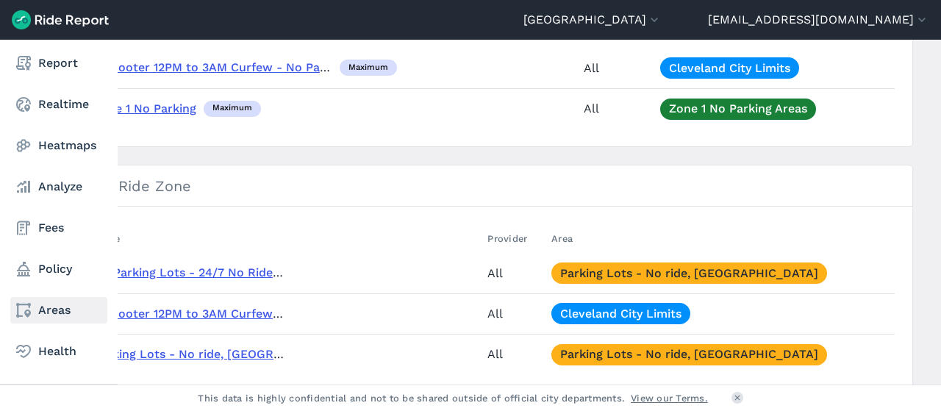
click at [58, 310] on link "Areas" at bounding box center [58, 310] width 97 height 26
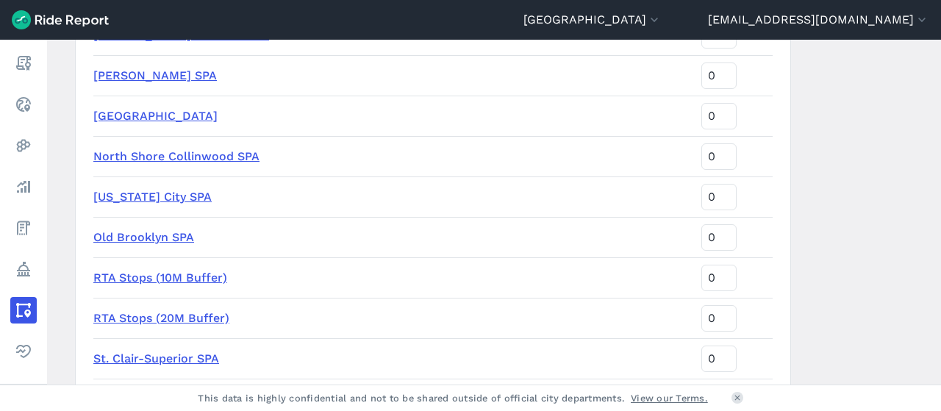
scroll to position [1826, 0]
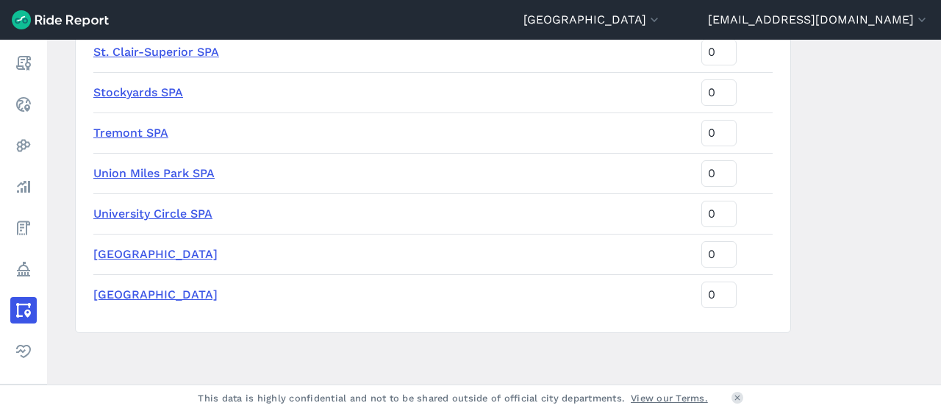
click at [180, 299] on link "[GEOGRAPHIC_DATA]" at bounding box center [155, 294] width 124 height 14
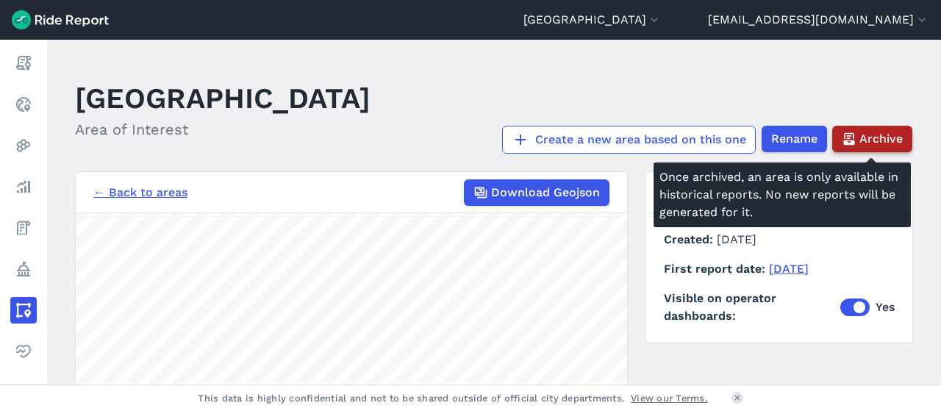
click at [878, 132] on span "Archive" at bounding box center [881, 139] width 43 height 18
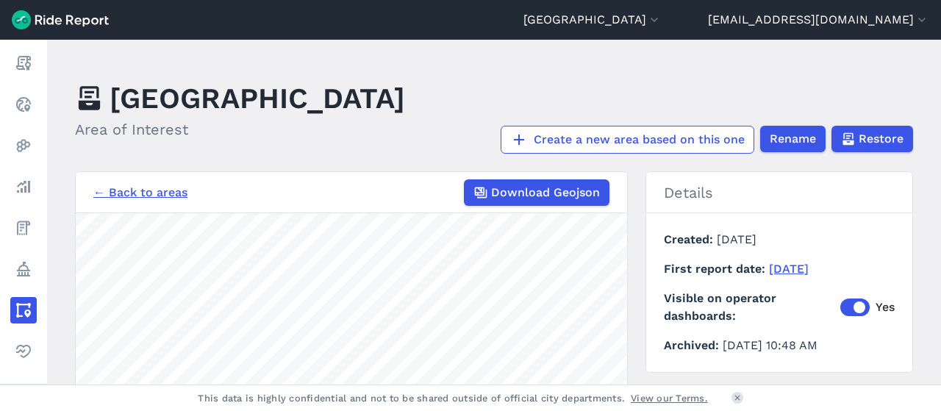
click at [140, 199] on link "← Back to areas" at bounding box center [140, 193] width 94 height 18
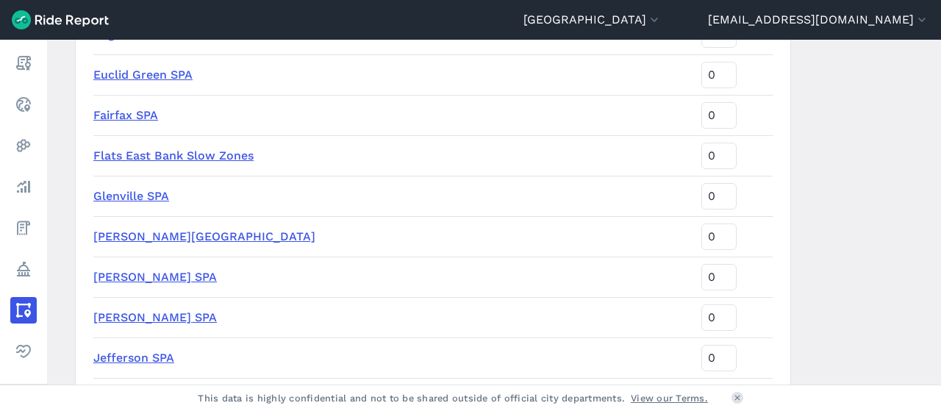
scroll to position [1837, 0]
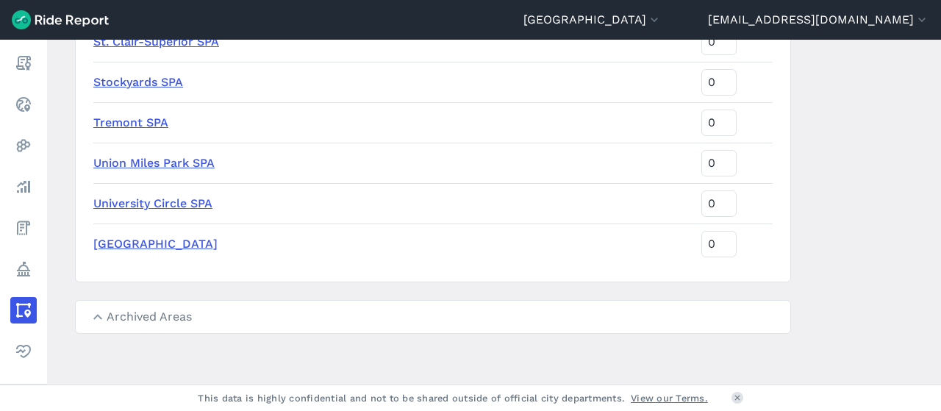
click at [126, 312] on summary "Archived Areas" at bounding box center [433, 317] width 715 height 32
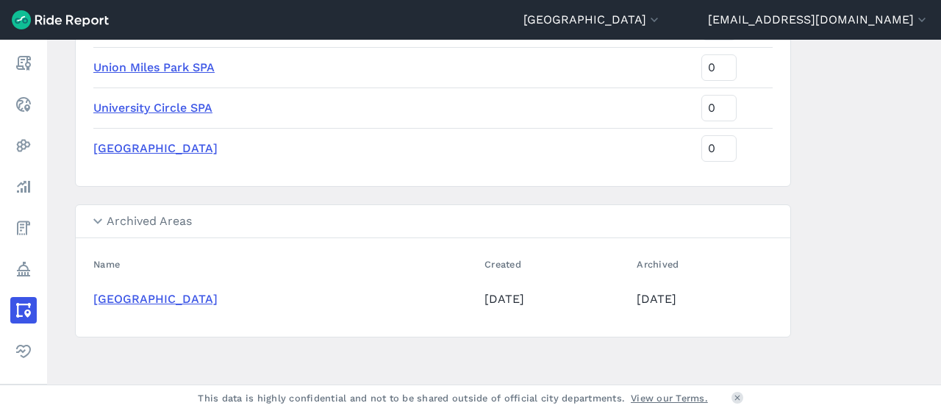
scroll to position [1936, 0]
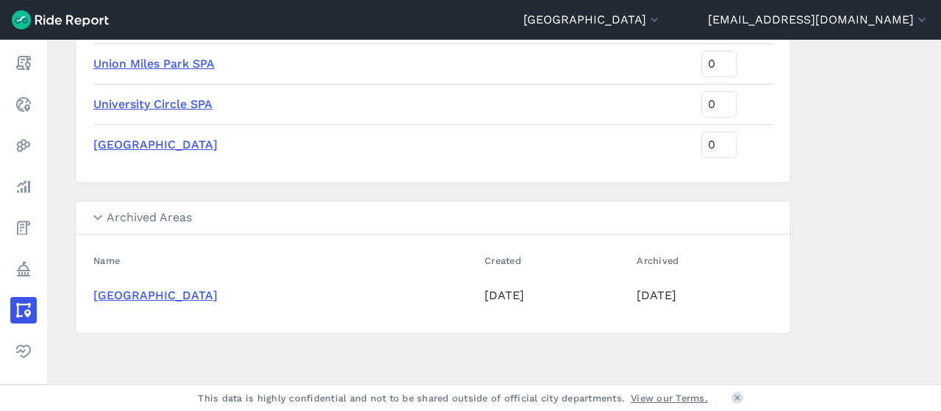
click at [169, 291] on link "[GEOGRAPHIC_DATA]" at bounding box center [155, 295] width 124 height 14
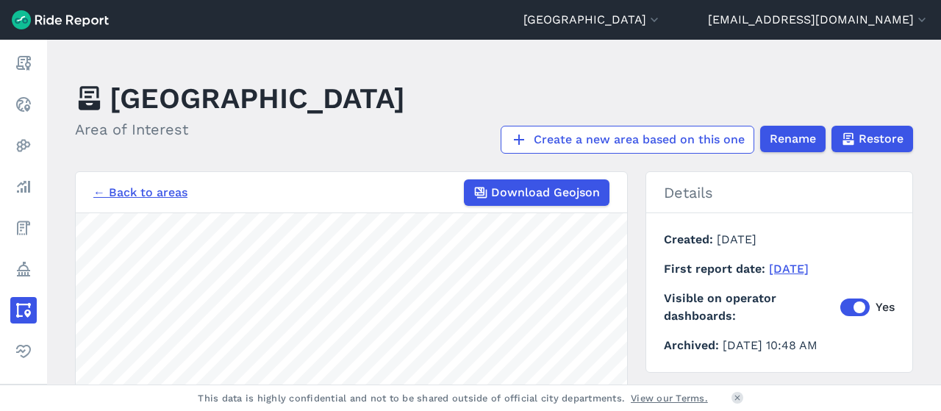
click at [131, 193] on link "← Back to areas" at bounding box center [140, 193] width 94 height 18
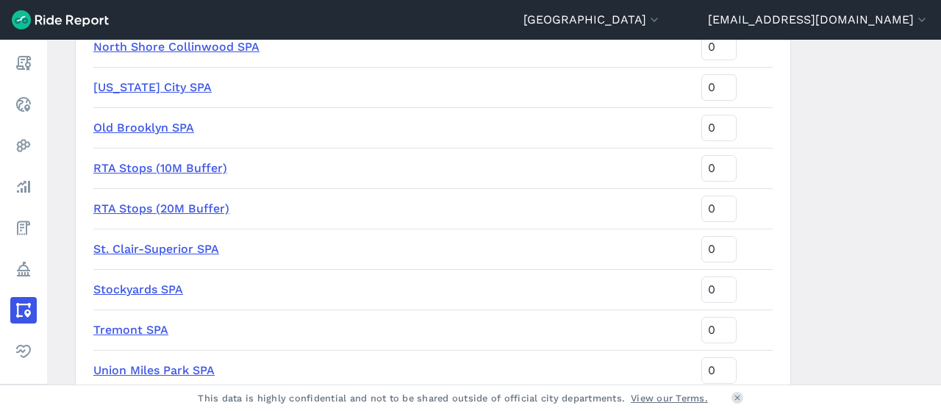
scroll to position [1837, 0]
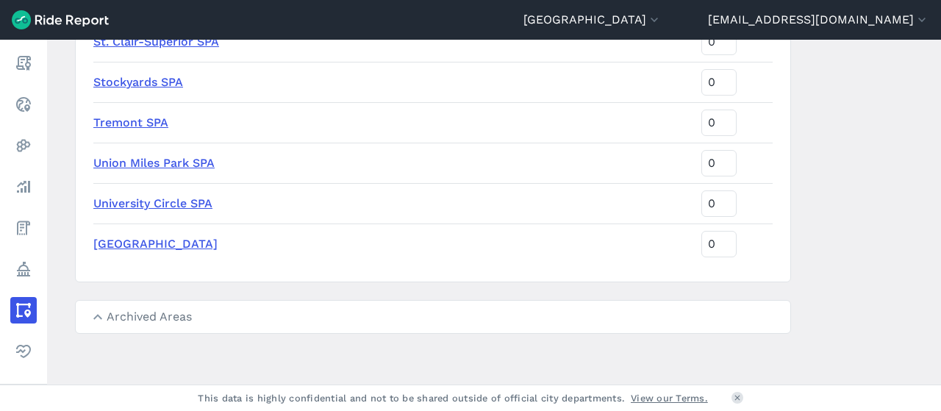
click at [138, 318] on summary "Archived Areas" at bounding box center [433, 317] width 715 height 32
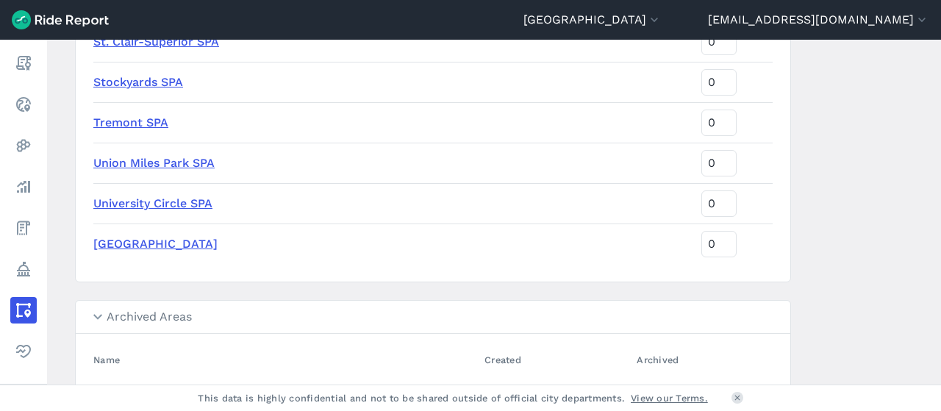
scroll to position [1936, 0]
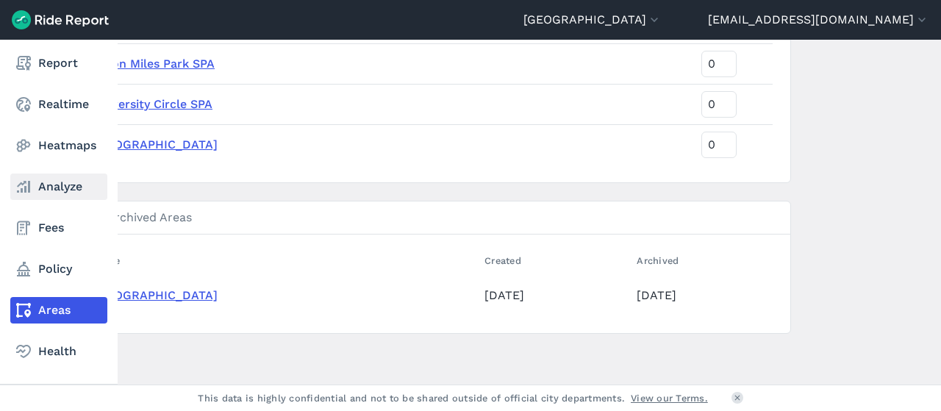
click at [76, 175] on link "Analyze" at bounding box center [58, 187] width 97 height 26
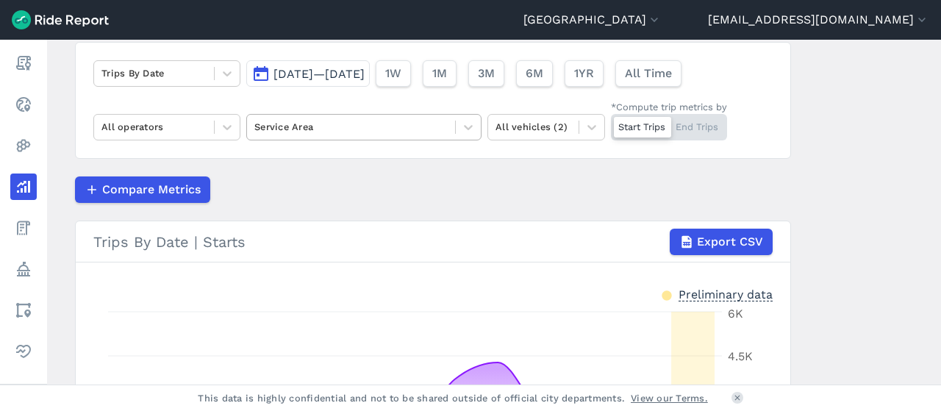
scroll to position [108, 0]
click at [391, 124] on div at bounding box center [350, 126] width 193 height 17
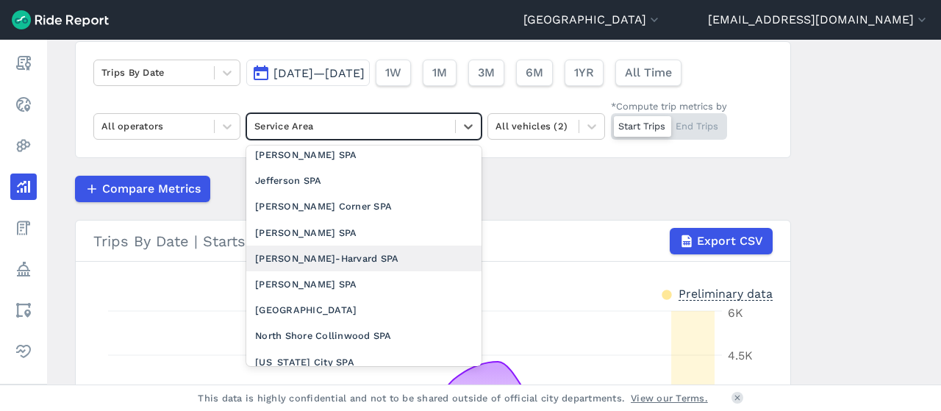
scroll to position [990, 0]
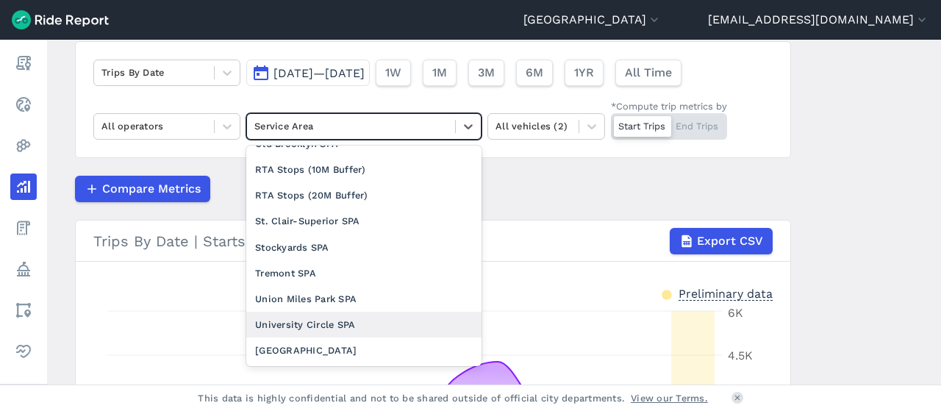
click at [297, 321] on div "University Circle SPA" at bounding box center [363, 325] width 235 height 26
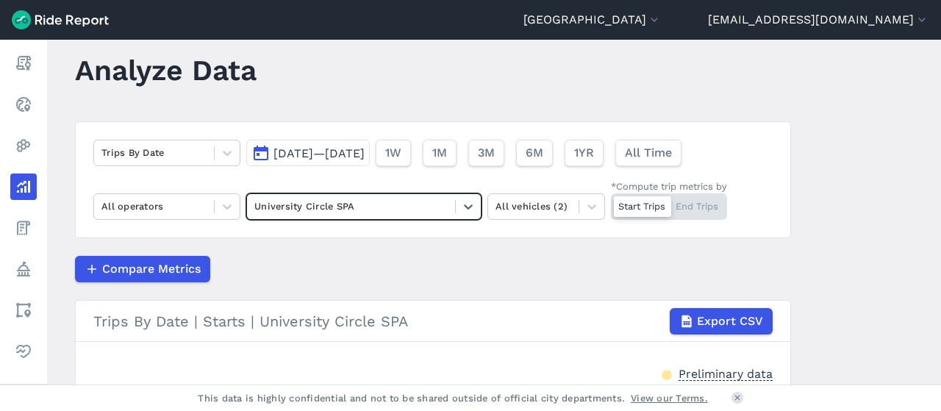
scroll to position [26, 0]
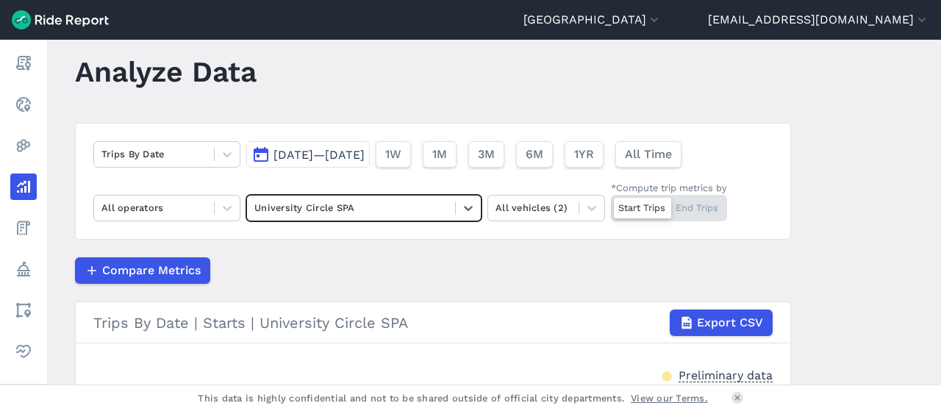
click at [360, 208] on div at bounding box center [350, 207] width 193 height 17
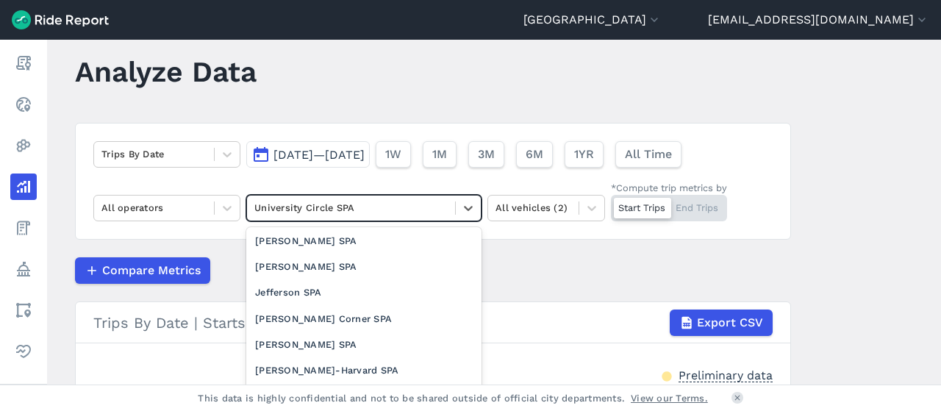
scroll to position [1031, 0]
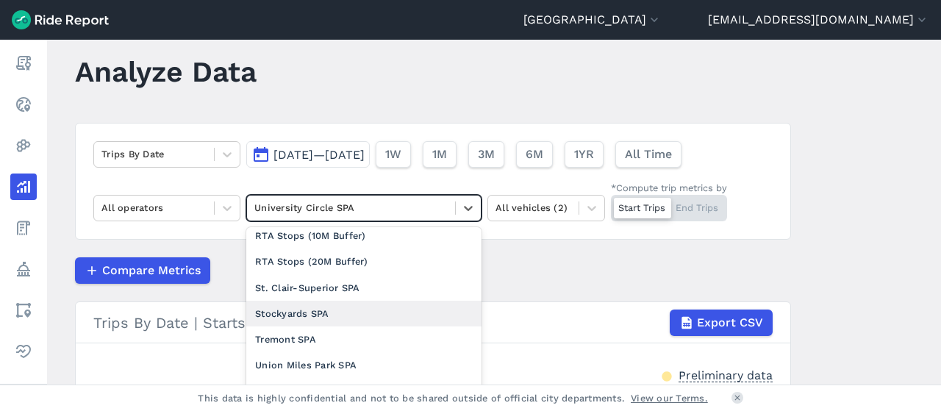
click at [396, 306] on div "Stockyards SPA" at bounding box center [363, 314] width 235 height 26
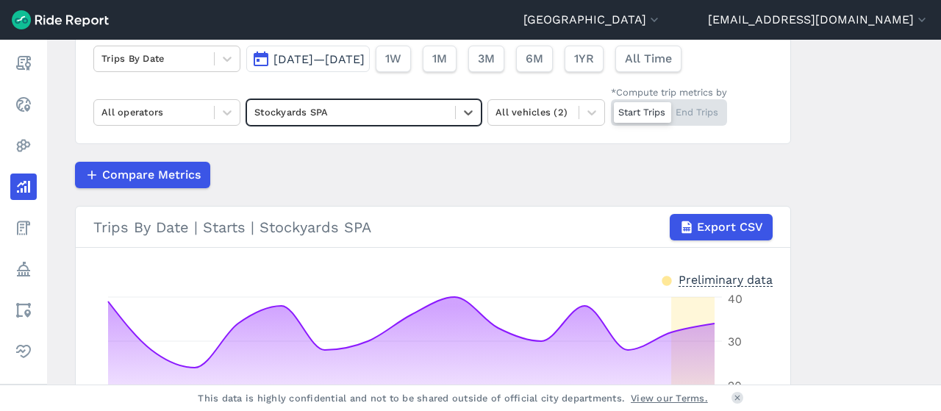
scroll to position [121, 0]
click at [397, 107] on div at bounding box center [350, 112] width 193 height 17
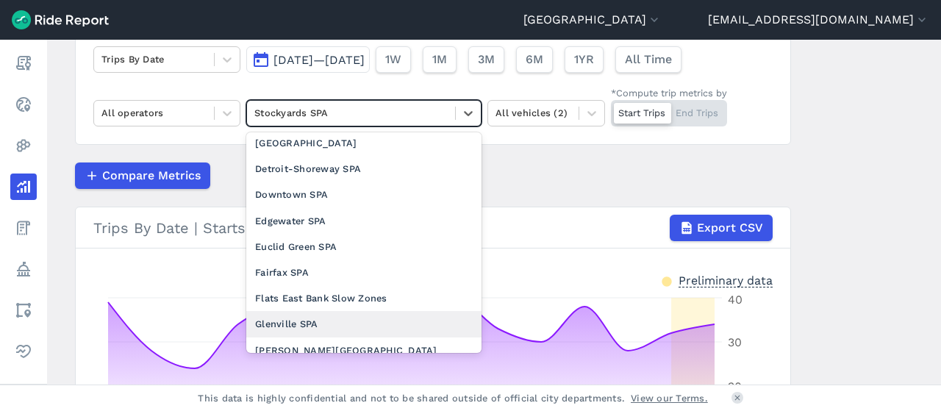
scroll to position [512, 0]
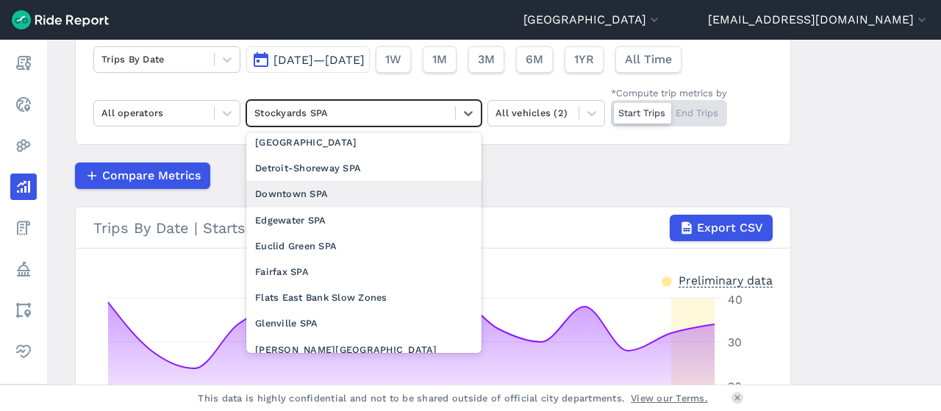
click at [319, 192] on div "Downtown SPA" at bounding box center [363, 194] width 235 height 26
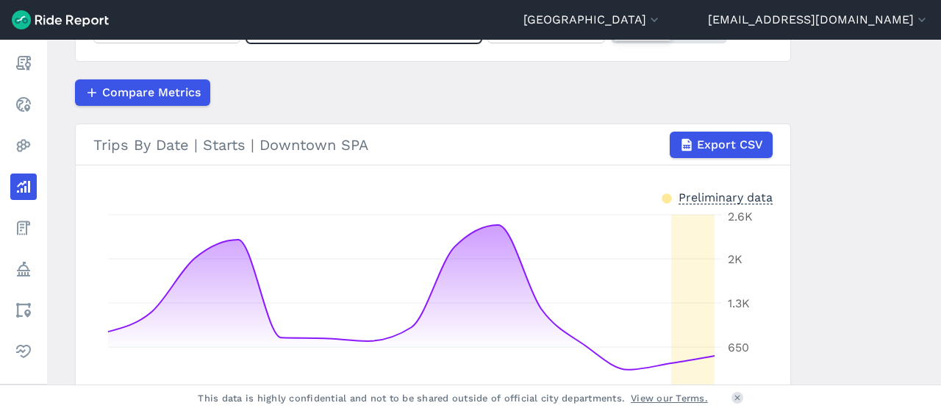
scroll to position [224, 0]
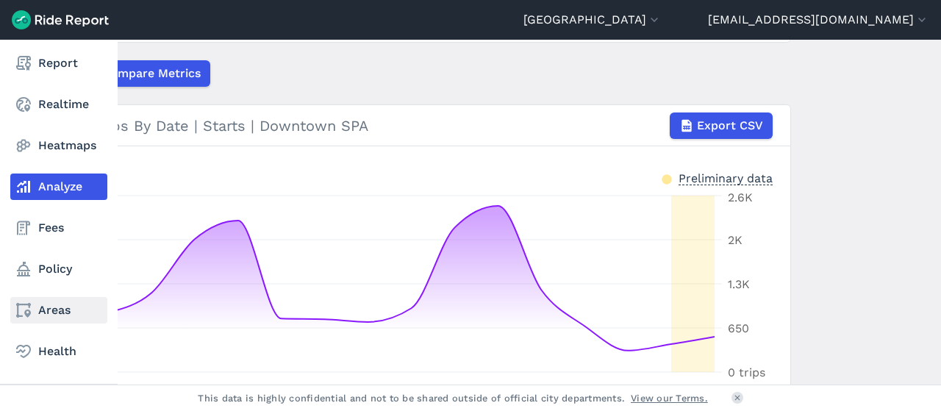
click at [53, 298] on link "Areas" at bounding box center [58, 310] width 97 height 26
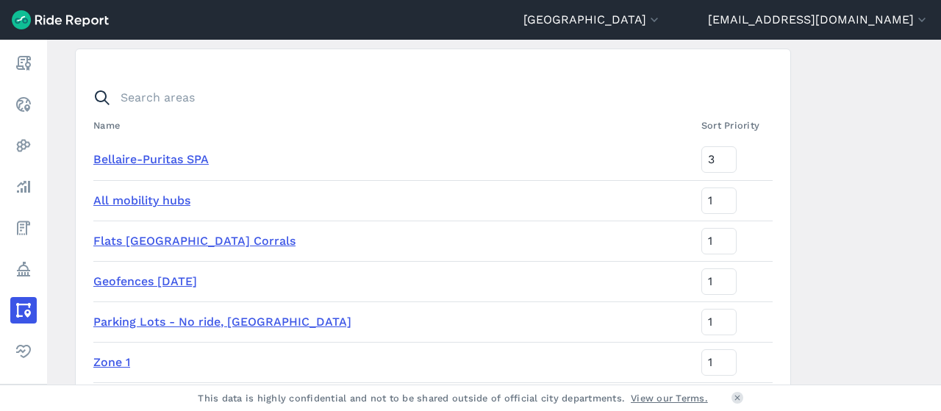
scroll to position [101, 0]
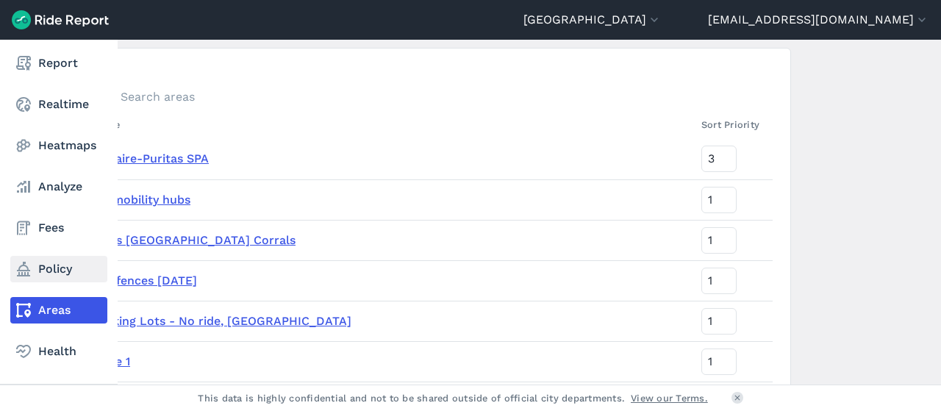
click at [37, 276] on link "Policy" at bounding box center [58, 269] width 97 height 26
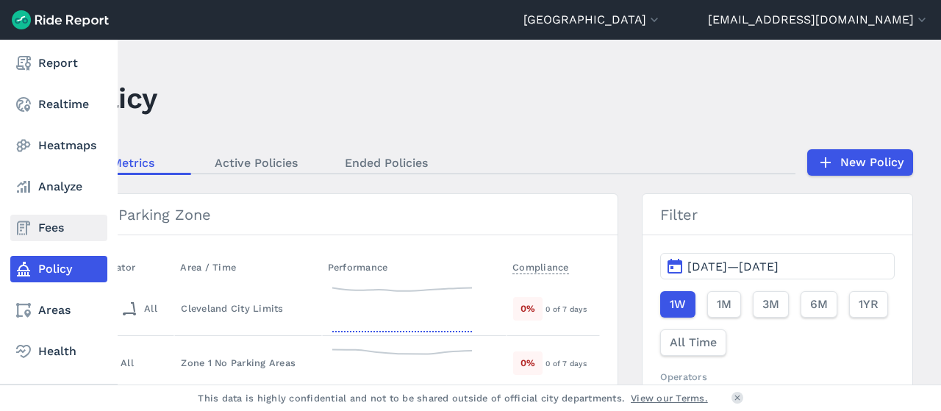
click at [47, 226] on link "Fees" at bounding box center [58, 228] width 97 height 26
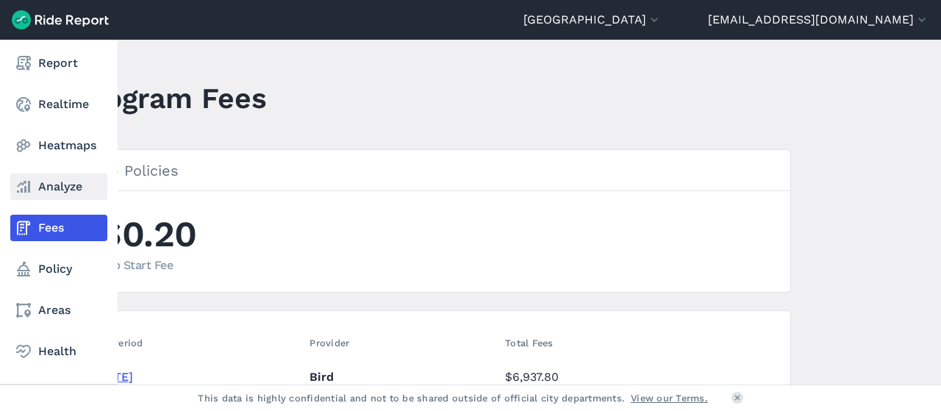
click at [72, 176] on link "Analyze" at bounding box center [58, 187] width 97 height 26
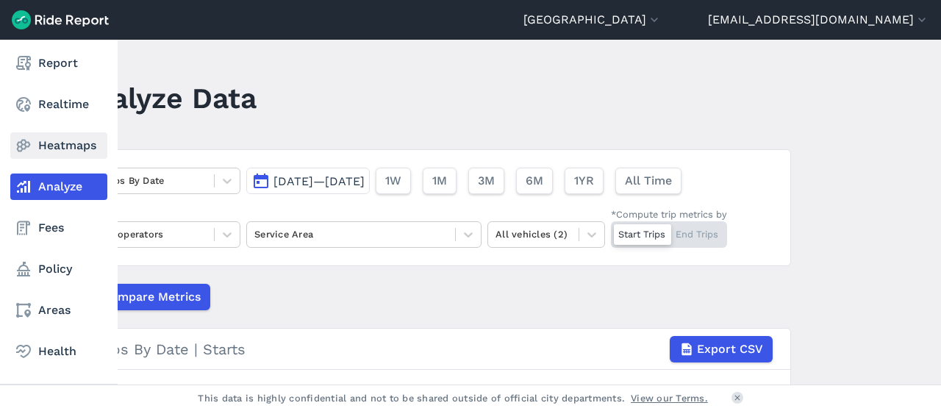
click at [32, 152] on icon at bounding box center [24, 146] width 18 height 18
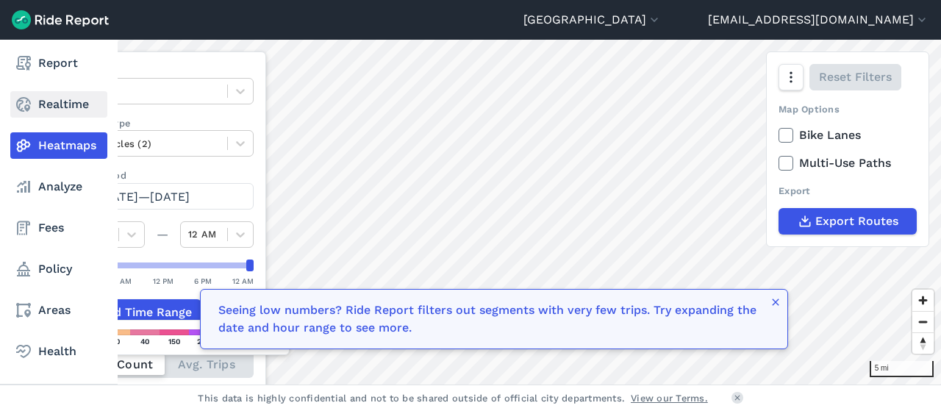
click at [41, 116] on link "Realtime" at bounding box center [58, 104] width 97 height 26
